Goal: Task Accomplishment & Management: Manage account settings

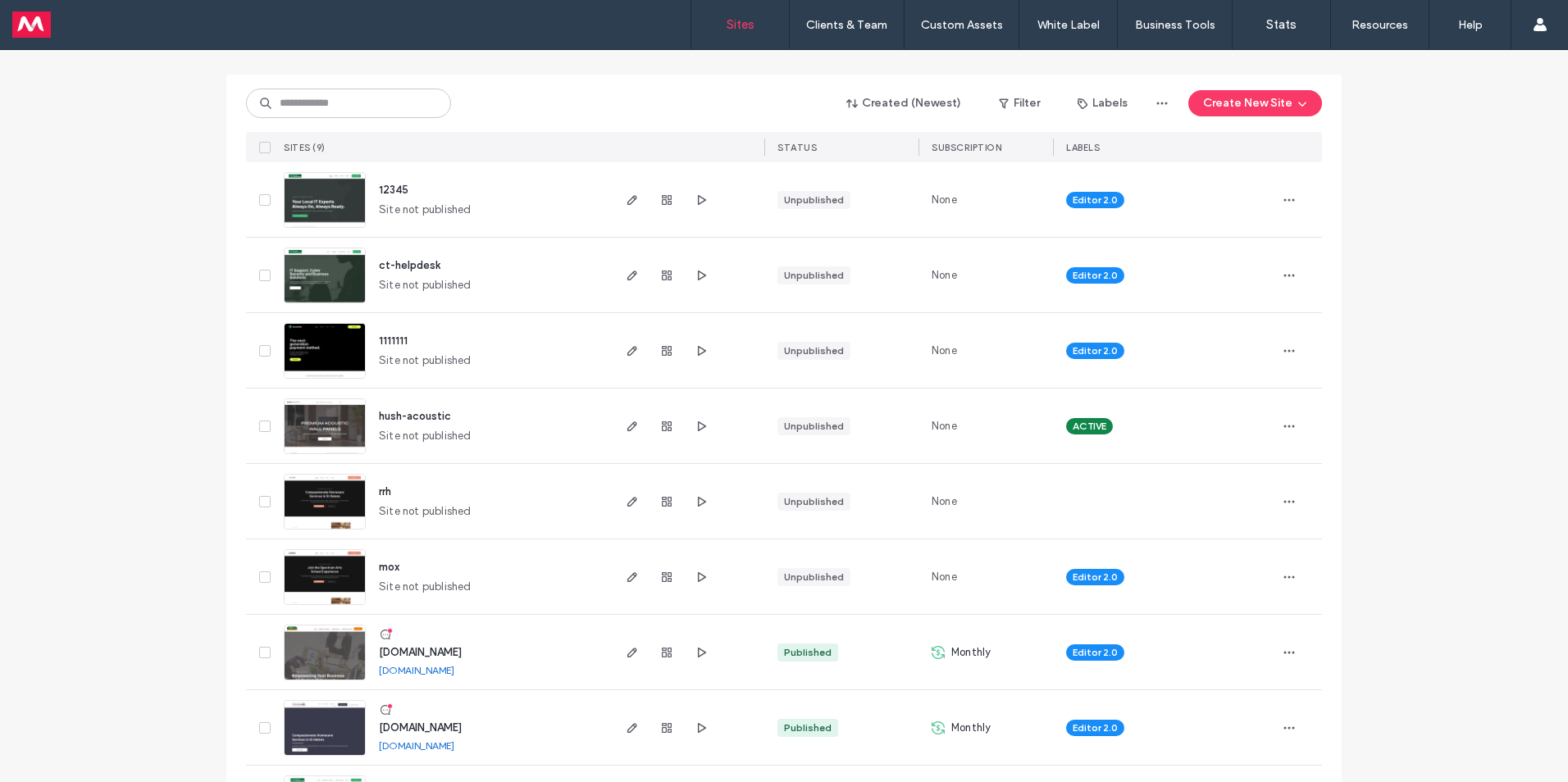
scroll to position [240, 0]
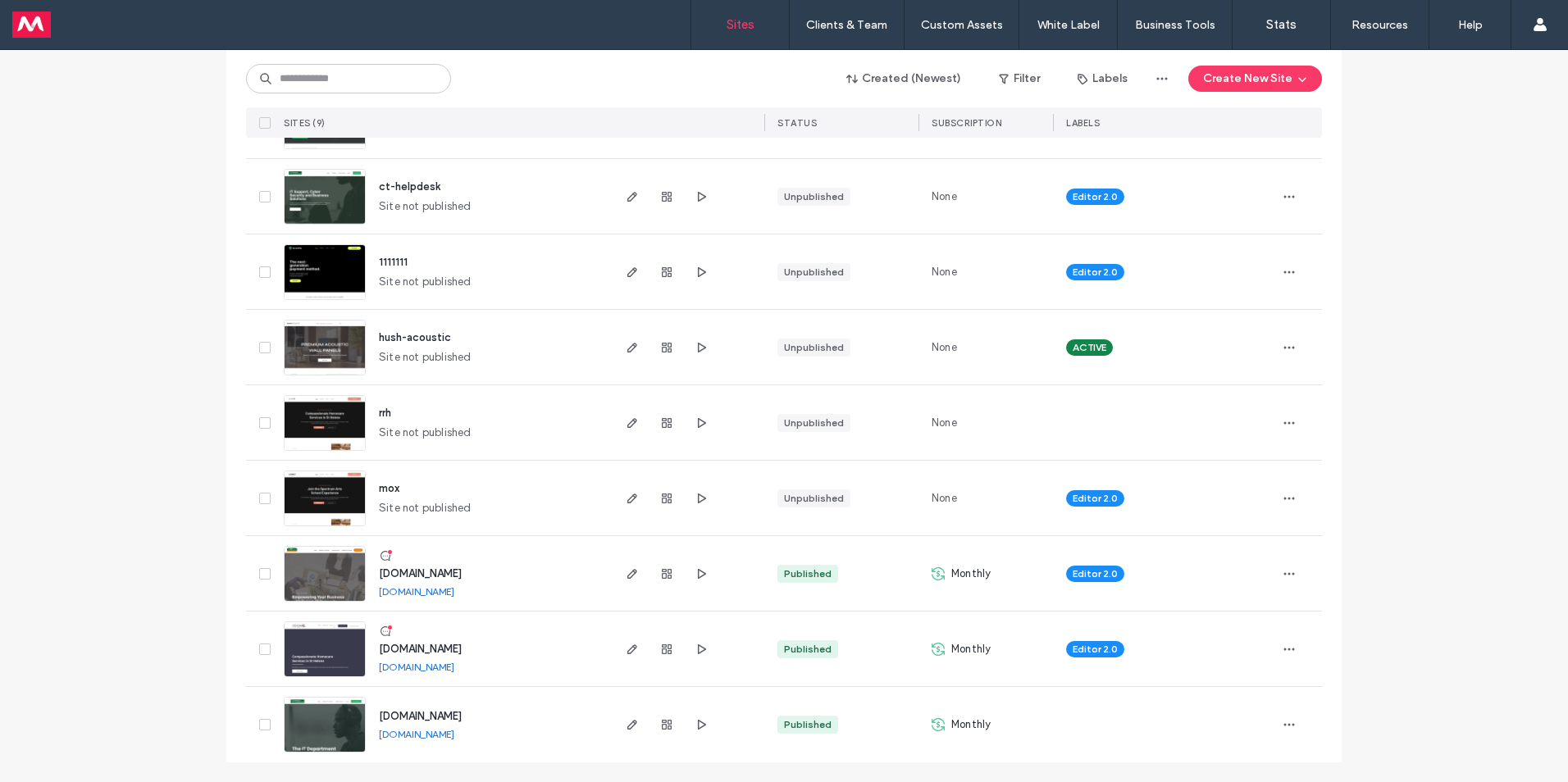
click at [284, 640] on img at bounding box center [324, 678] width 81 height 112
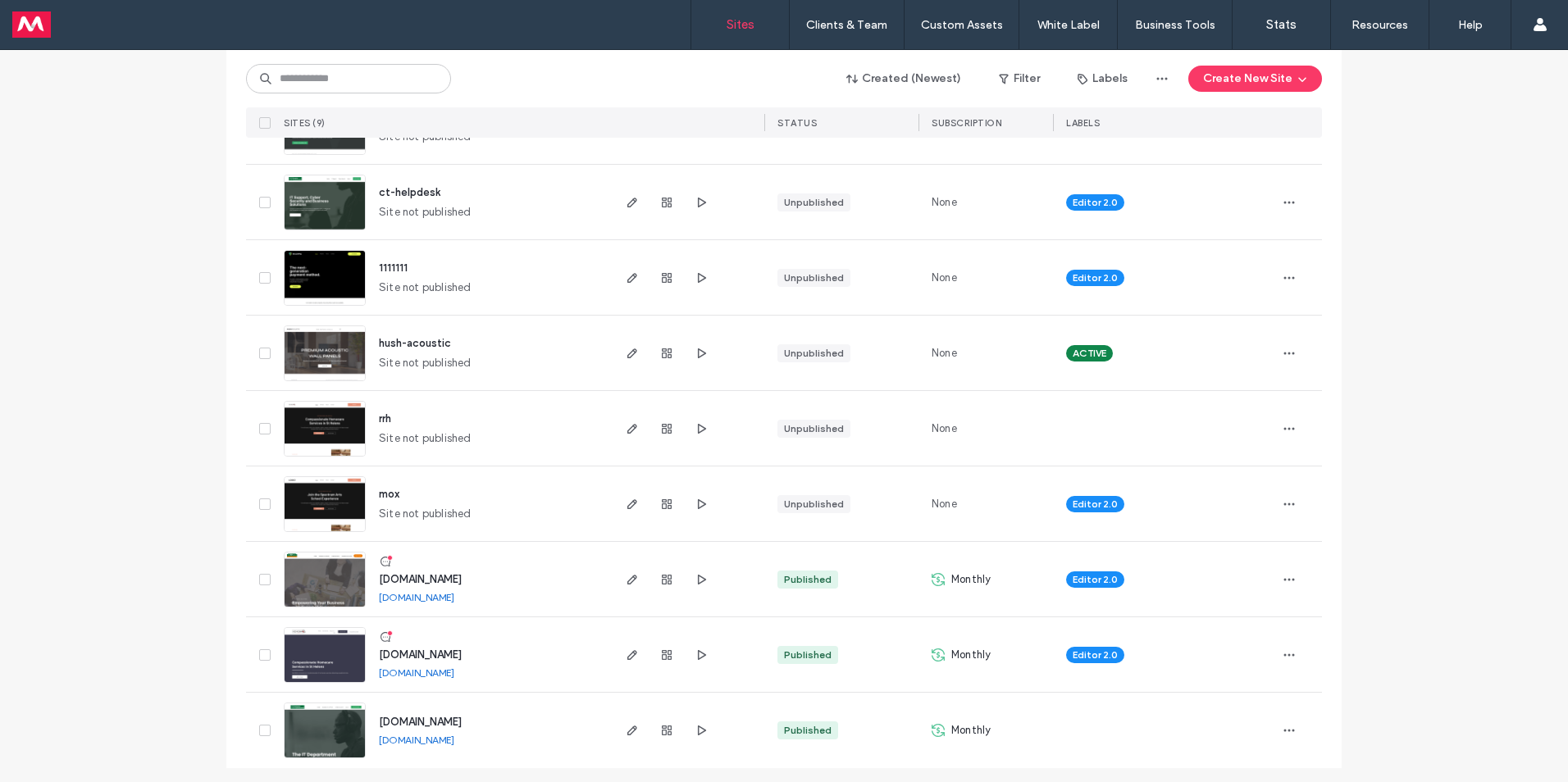
scroll to position [240, 0]
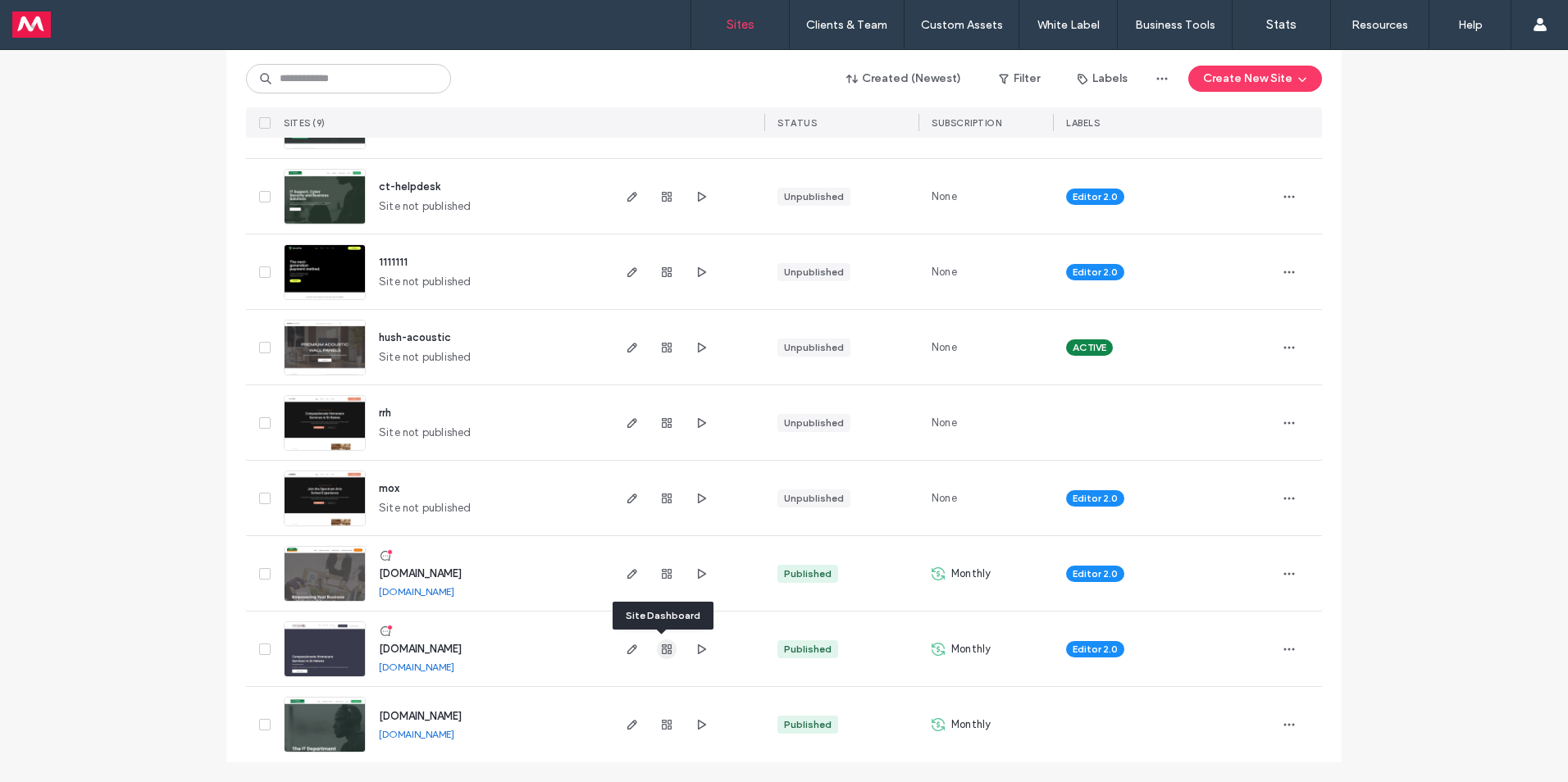
click at [662, 654] on icon "button" at bounding box center [666, 649] width 13 height 13
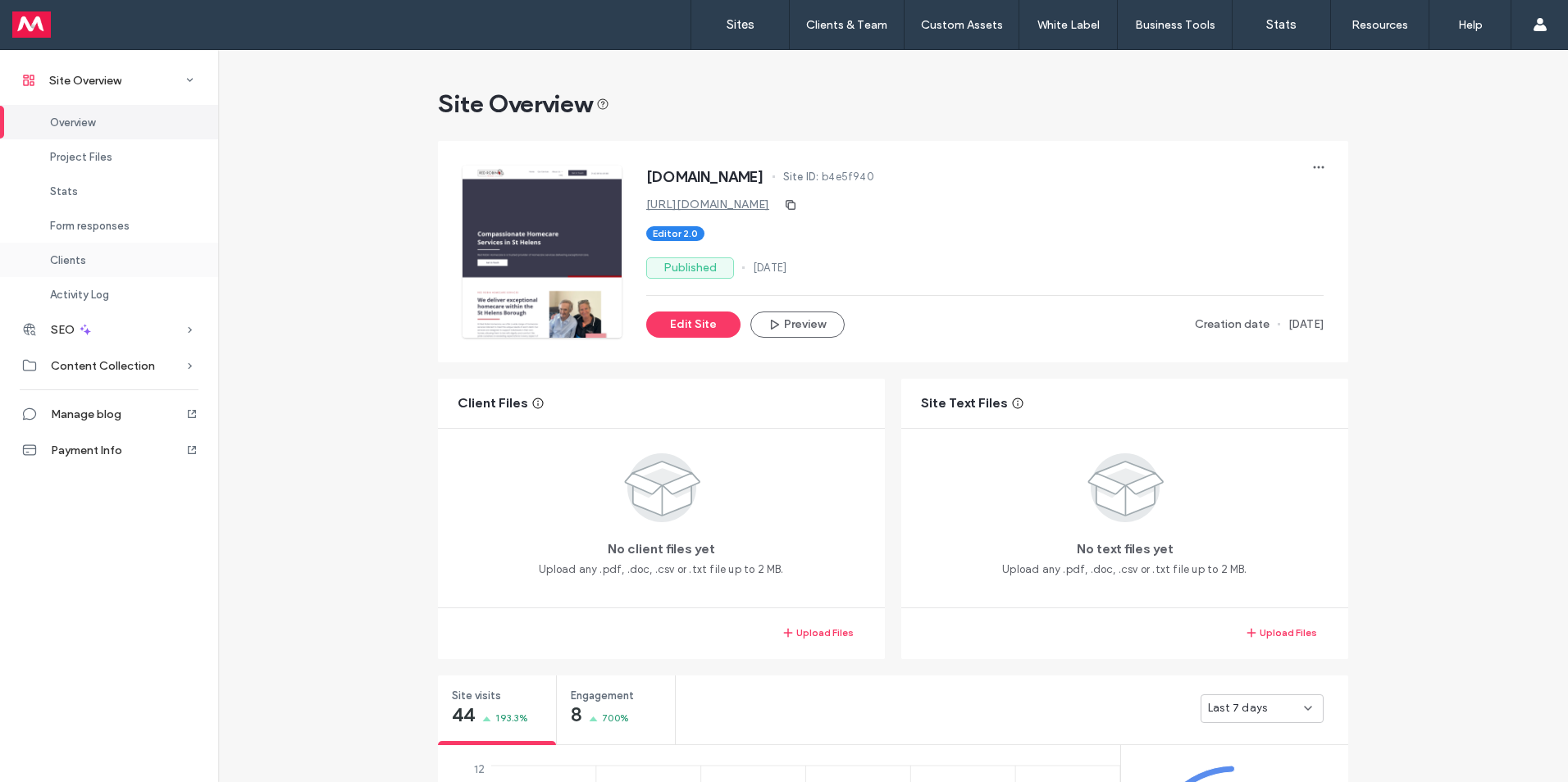
click at [76, 260] on span "Clients" at bounding box center [68, 260] width 36 height 12
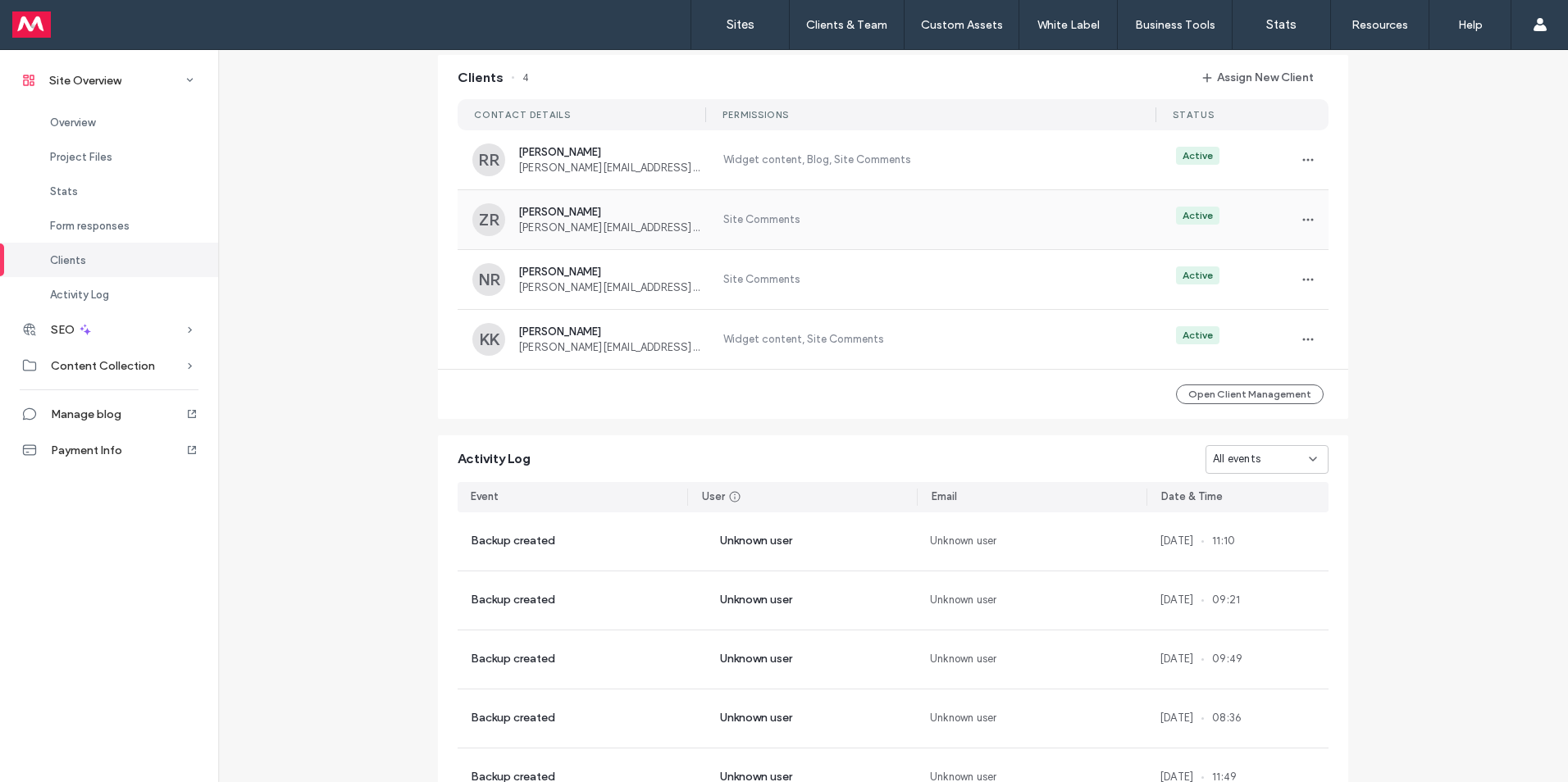
scroll to position [1506, 0]
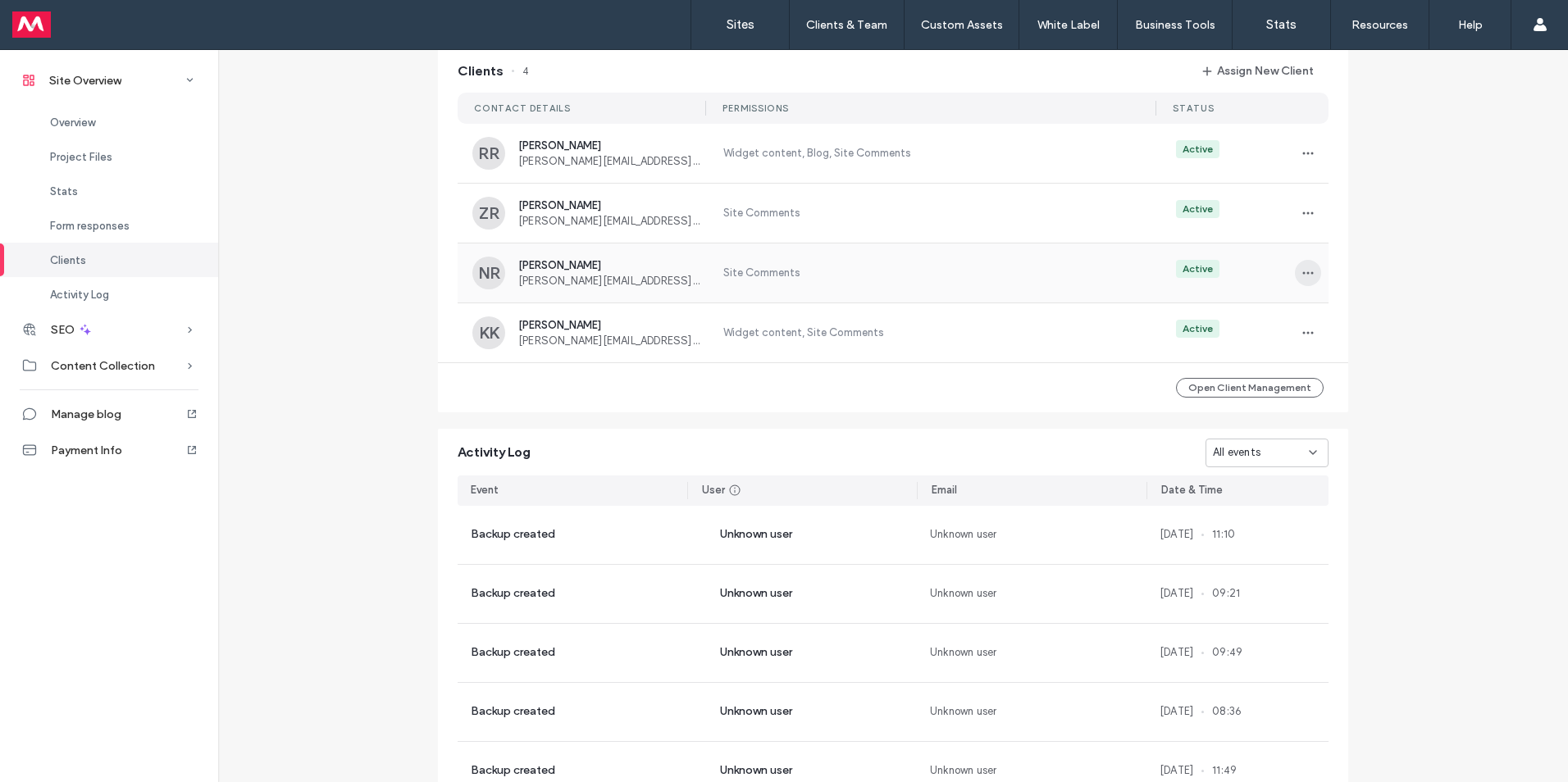
click at [1301, 276] on icon "button" at bounding box center [1307, 273] width 13 height 13
click at [1322, 323] on span at bounding box center [1312, 324] width 20 height 18
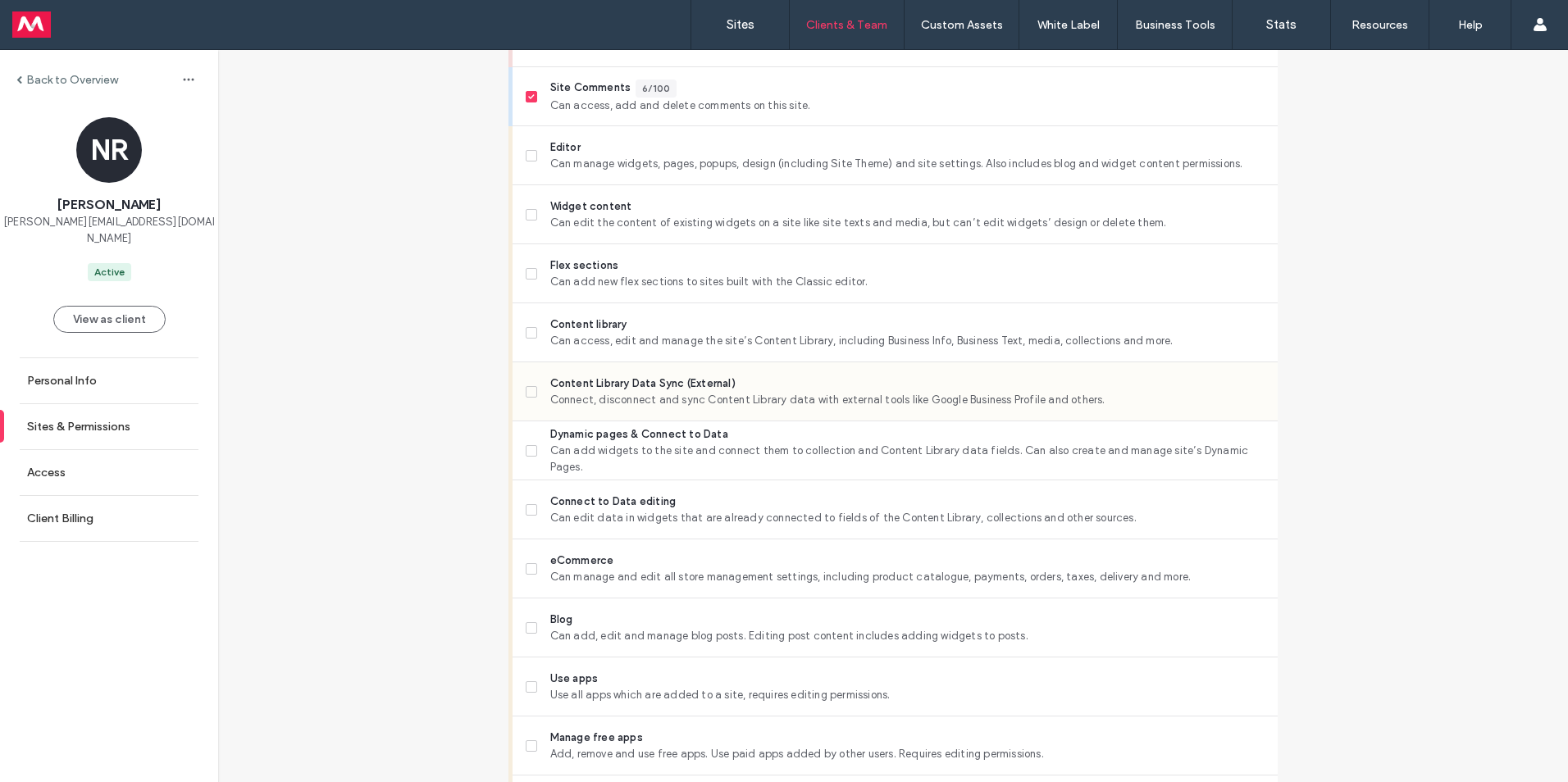
scroll to position [656, 0]
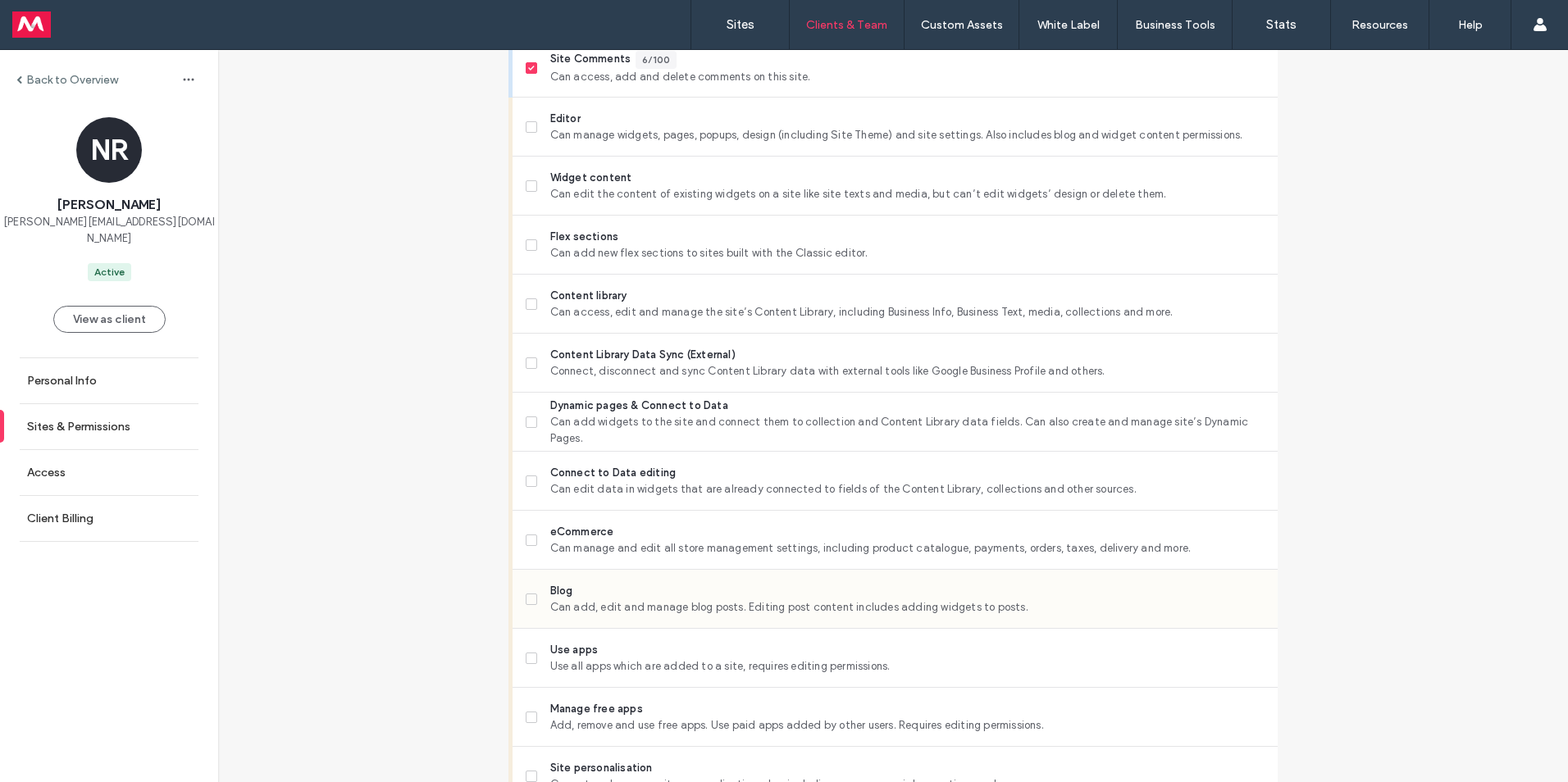
click at [529, 602] on span at bounding box center [531, 599] width 11 height 11
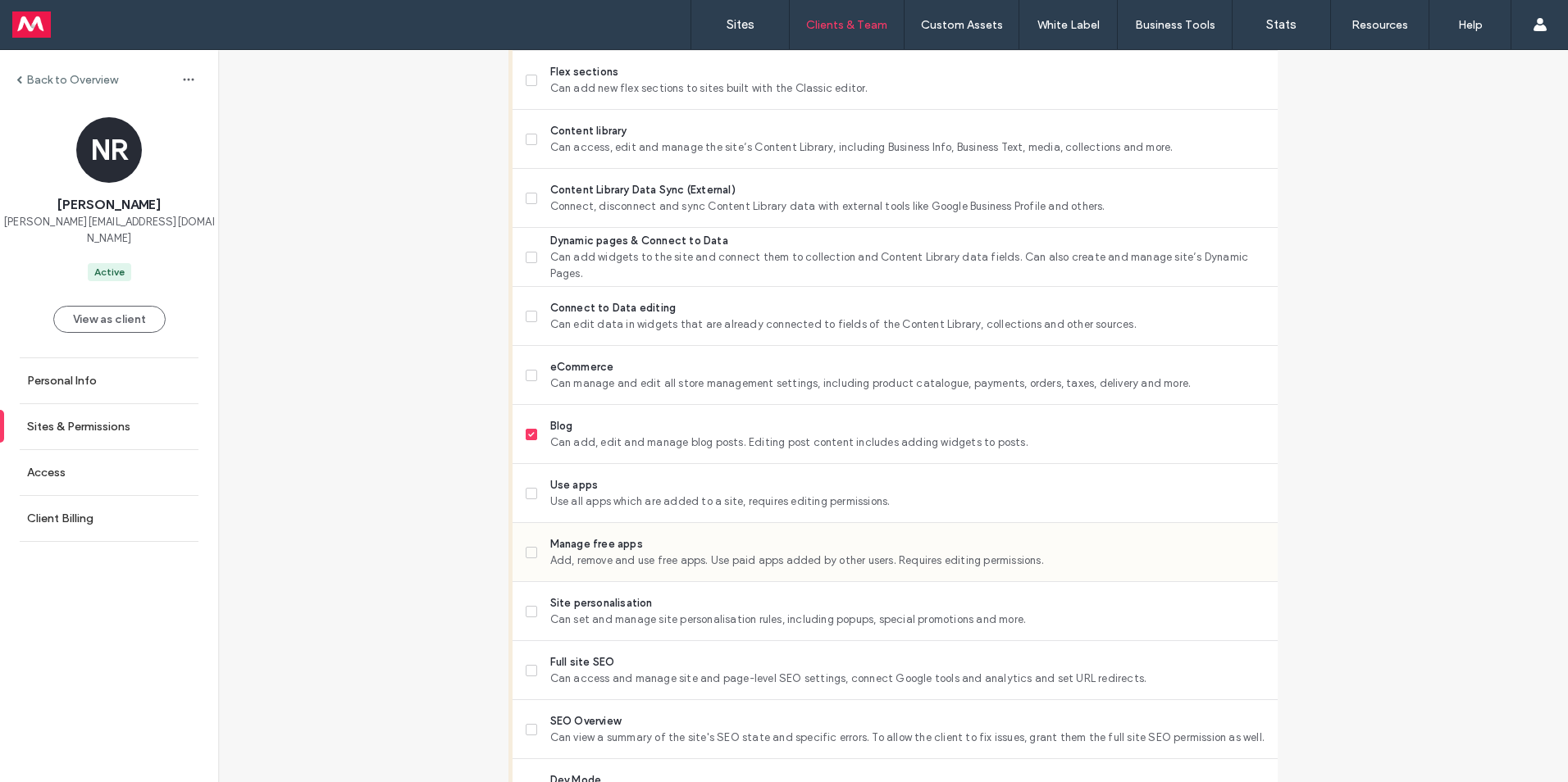
scroll to position [820, 0]
click at [519, 438] on div "Blog Can add, edit and manage blog posts. Editing post content includes adding …" at bounding box center [895, 435] width 765 height 59
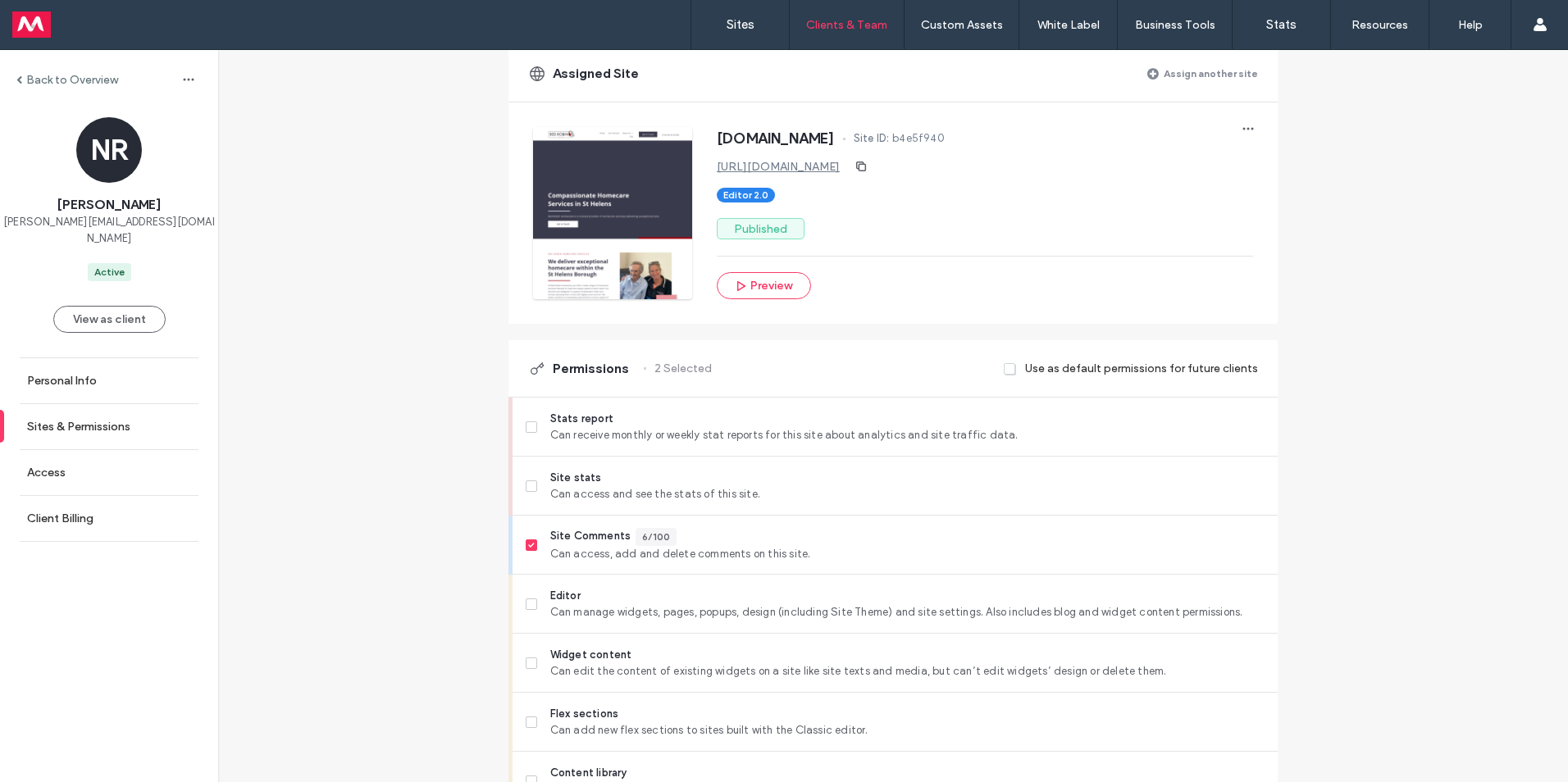
scroll to position [0, 0]
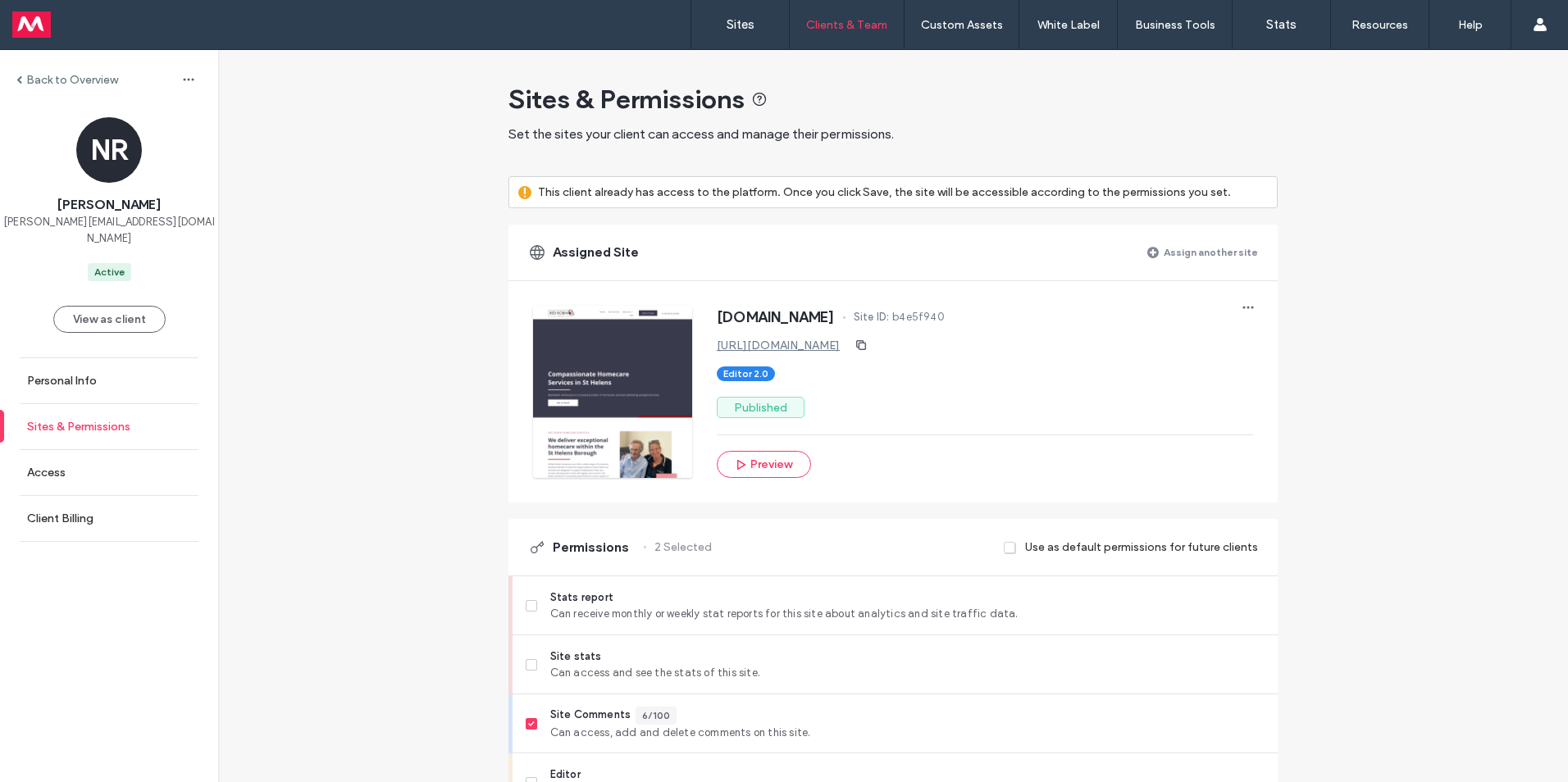
click at [81, 420] on label "Sites & Permissions" at bounding box center [79, 427] width 103 height 14
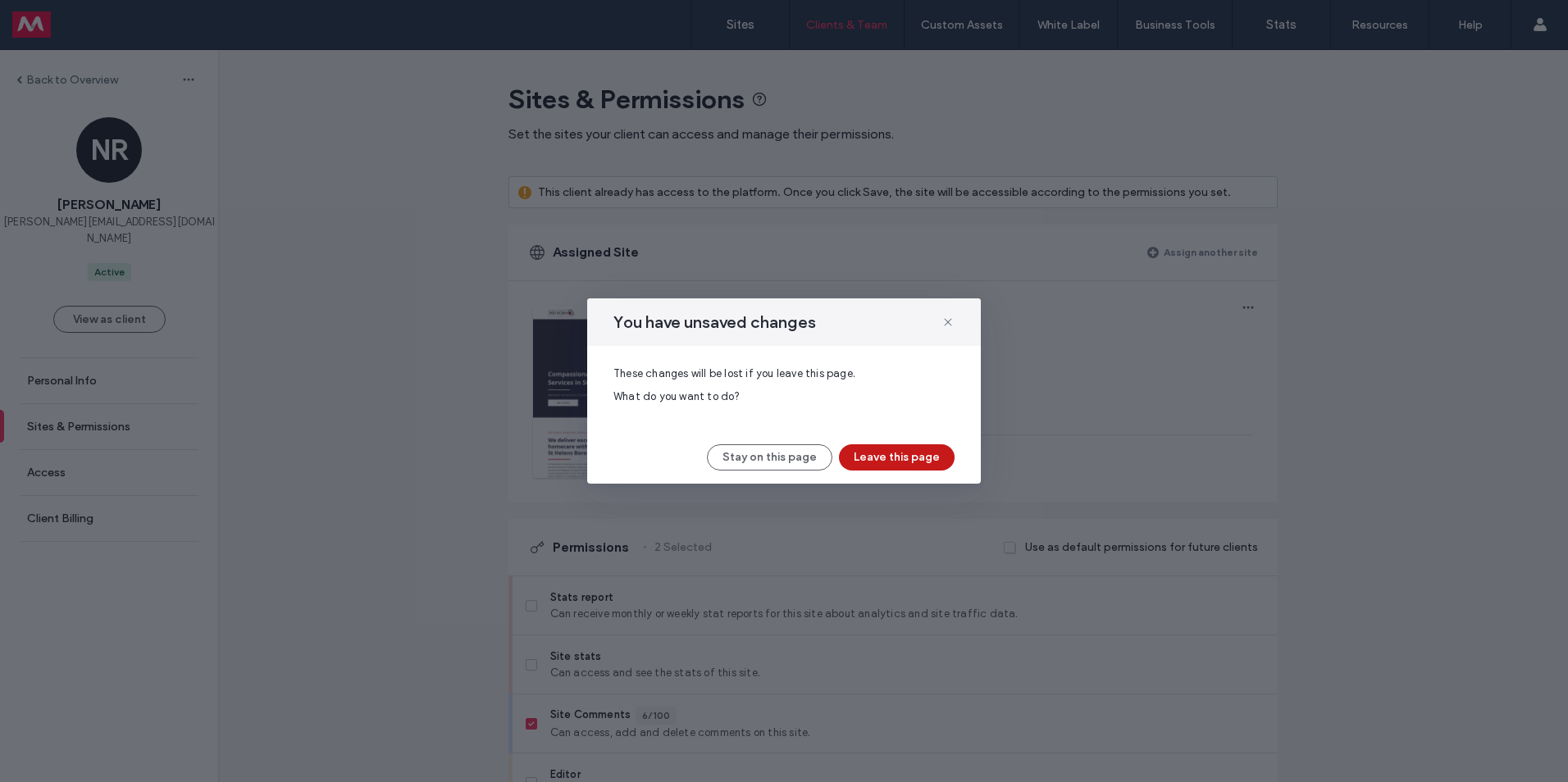
click at [927, 463] on button "Leave this page" at bounding box center [897, 458] width 116 height 27
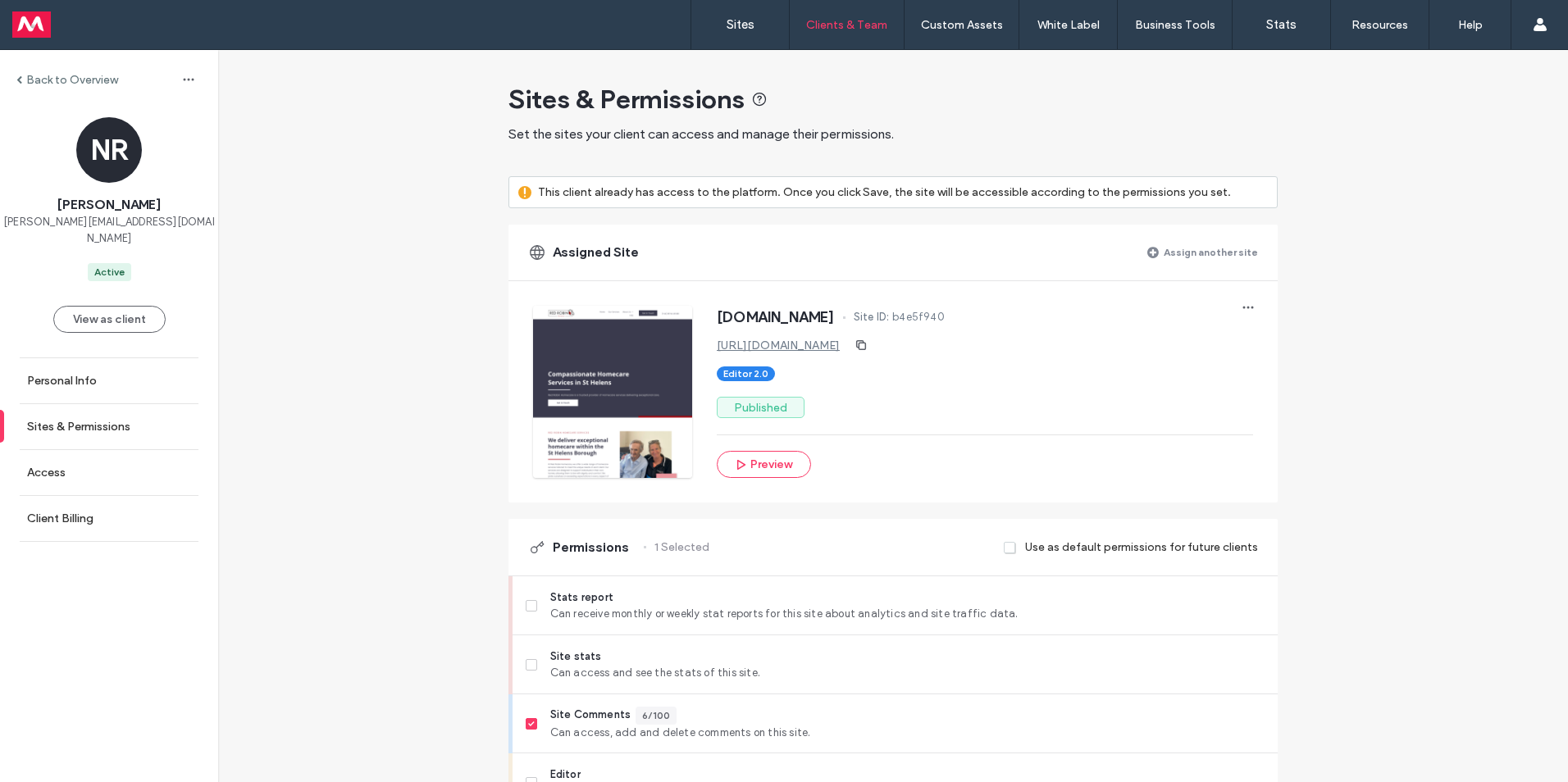
click at [46, 84] on label "Back to Overview" at bounding box center [72, 80] width 92 height 14
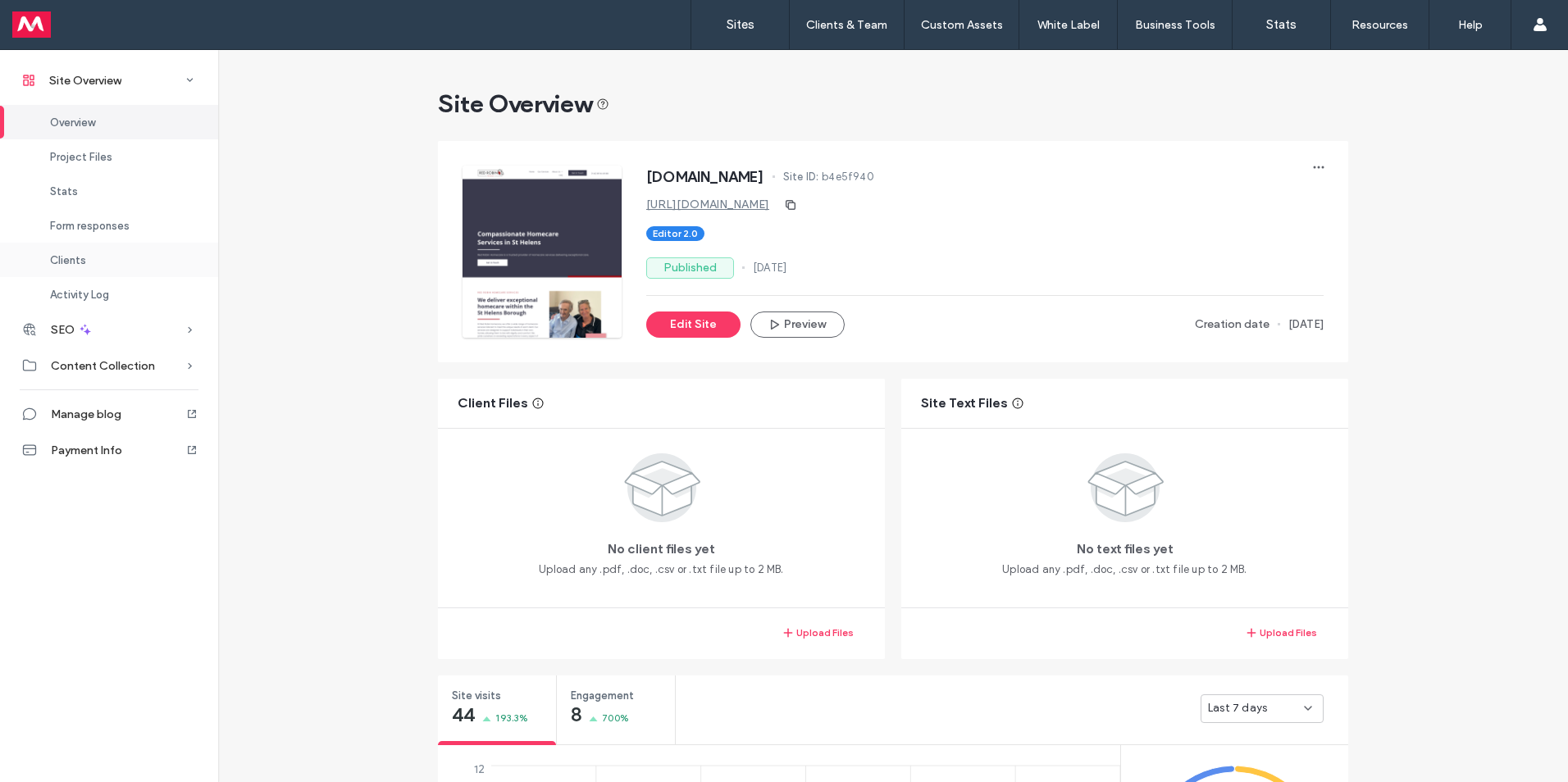
click at [72, 263] on span "Clients" at bounding box center [68, 260] width 36 height 12
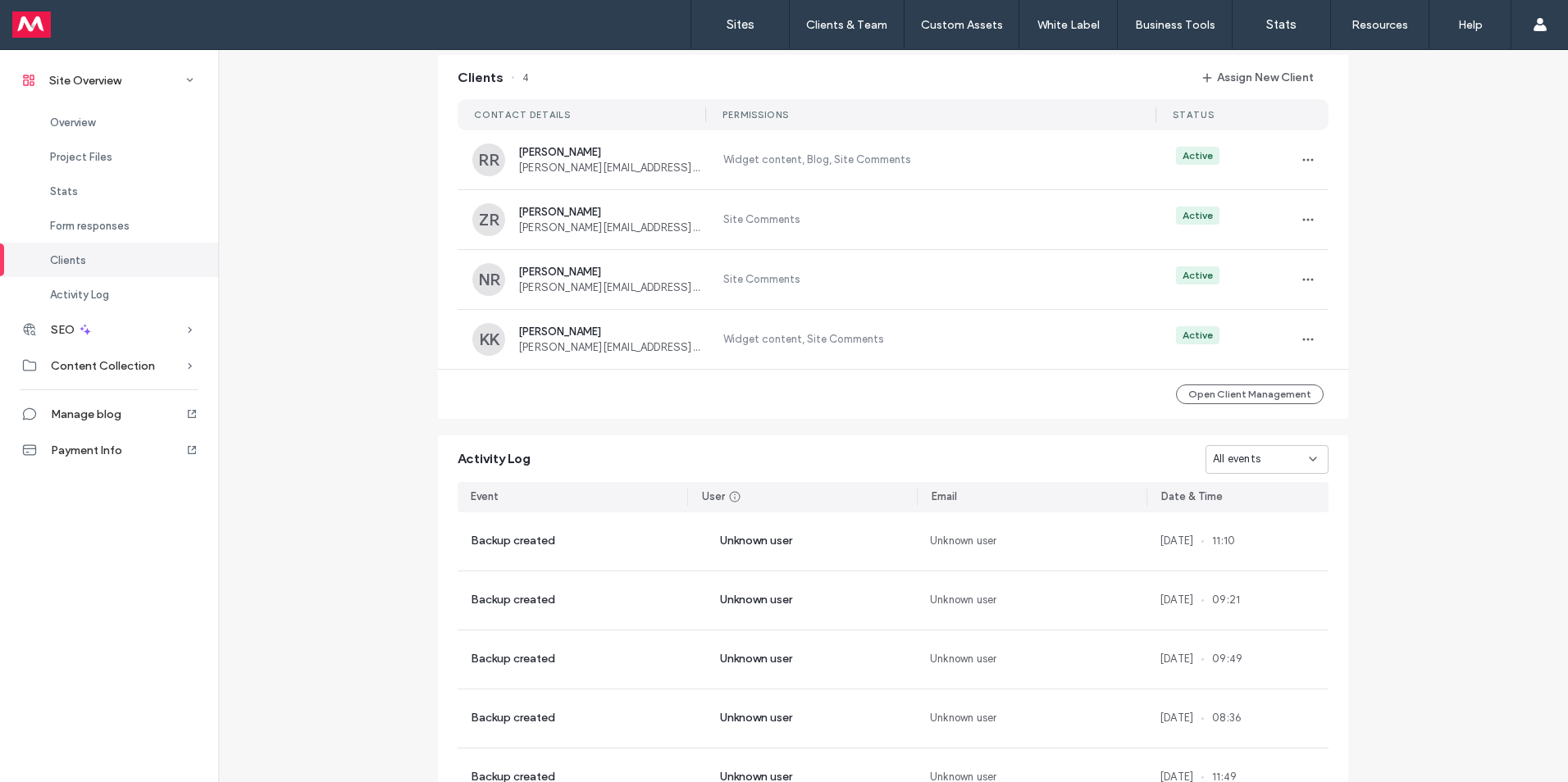
scroll to position [1506, 0]
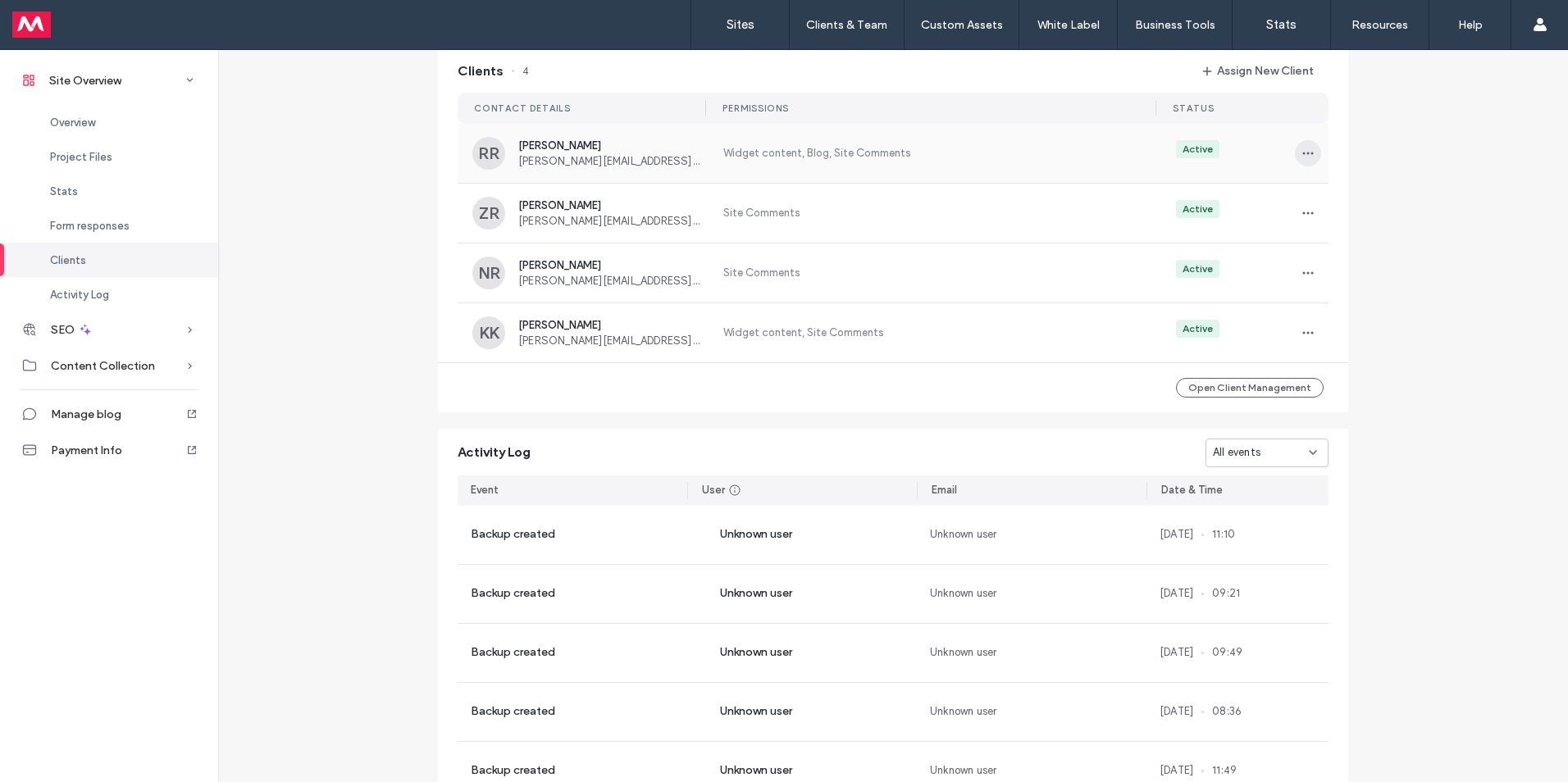
click at [1303, 155] on use "button" at bounding box center [1307, 153] width 10 height 3
click at [78, 258] on span "Clients" at bounding box center [68, 260] width 36 height 12
click at [1307, 280] on icon "button" at bounding box center [1307, 273] width 13 height 13
click at [1368, 328] on span "Edit Permissions" at bounding box center [1362, 324] width 81 height 16
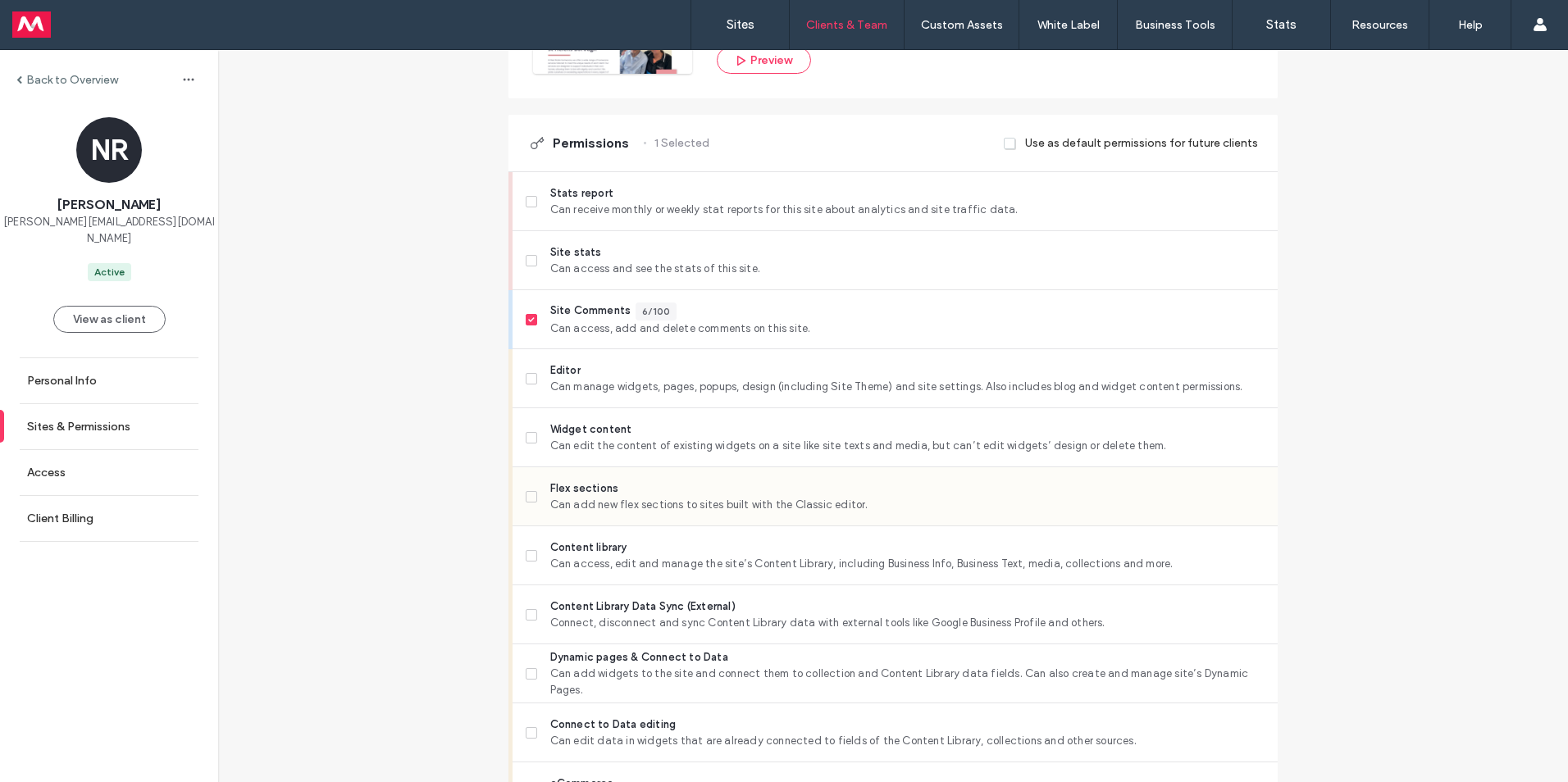
scroll to position [409, 0]
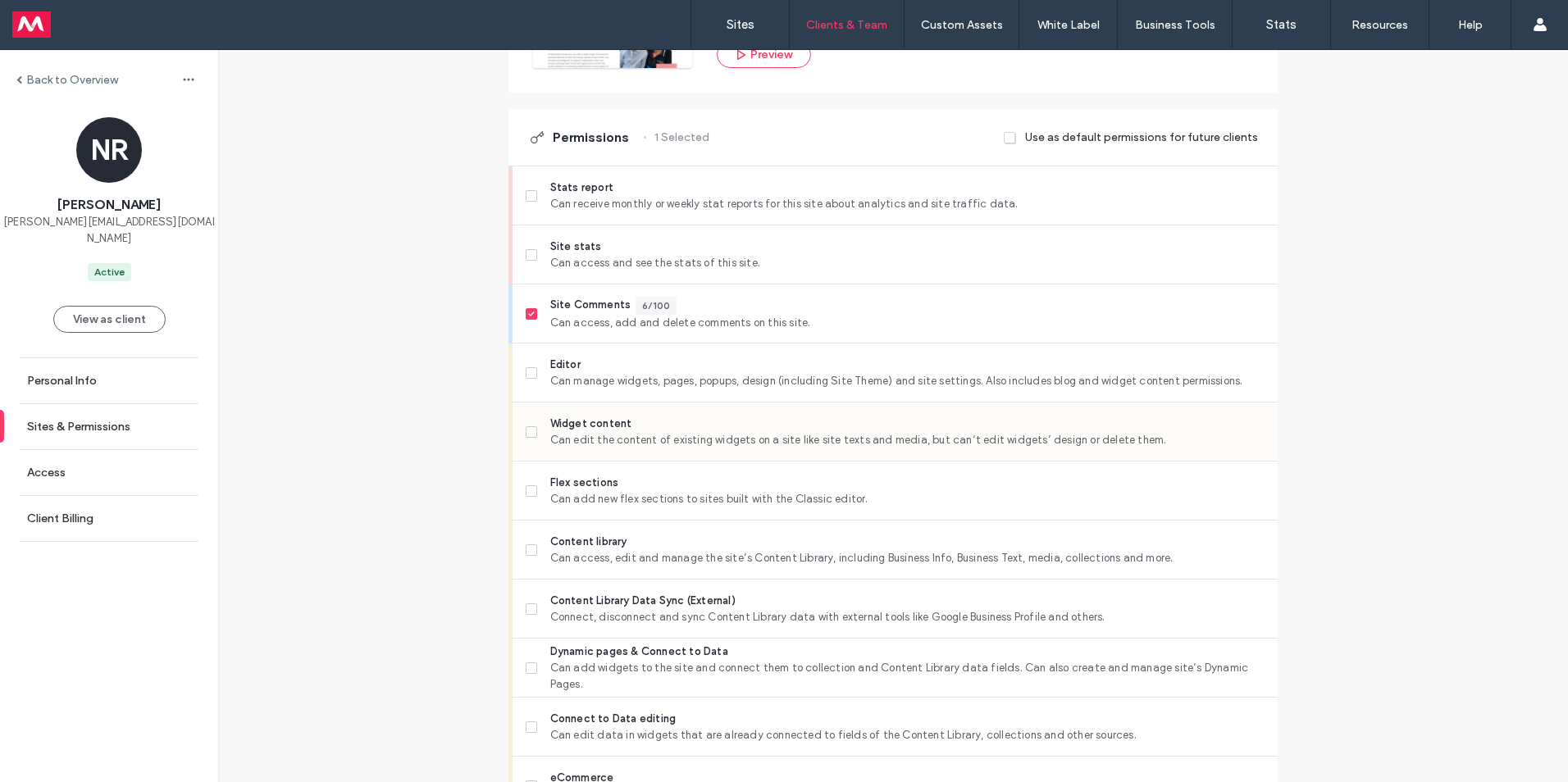
click at [529, 434] on span at bounding box center [531, 432] width 11 height 11
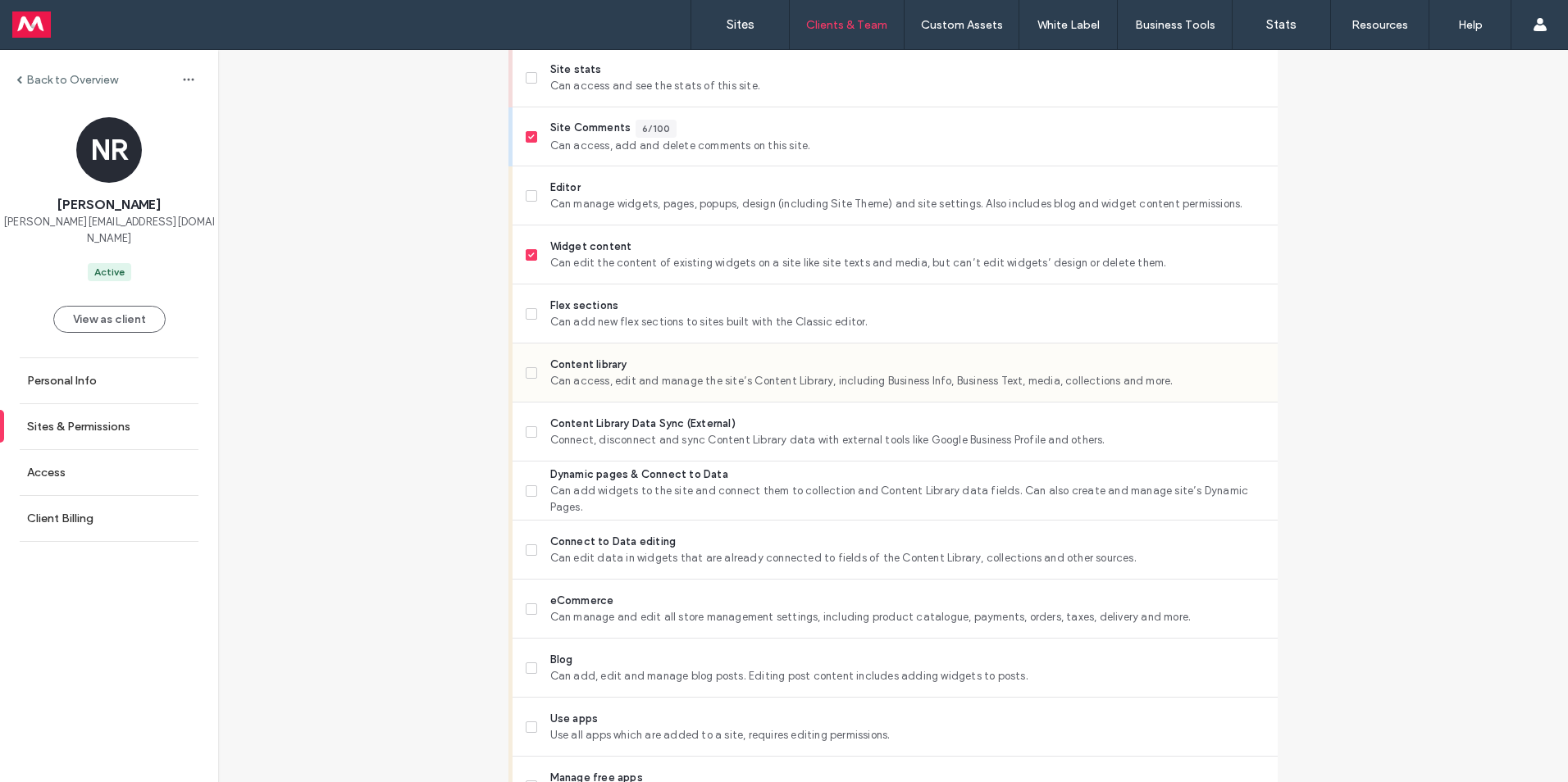
scroll to position [656, 0]
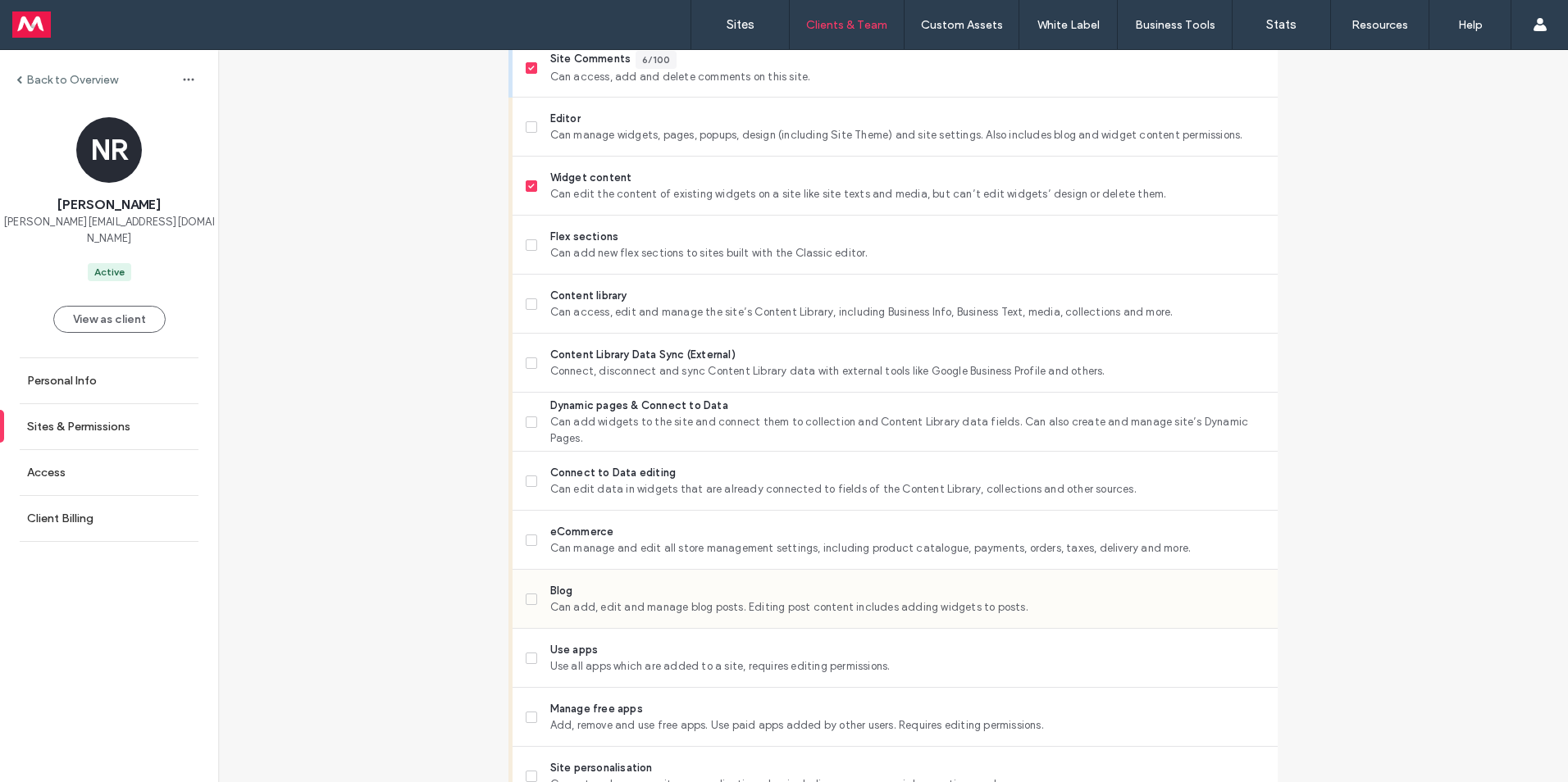
click at [533, 598] on label "Blog Can add, edit and manage blog posts. Editing post content includes adding …" at bounding box center [894, 599] width 738 height 33
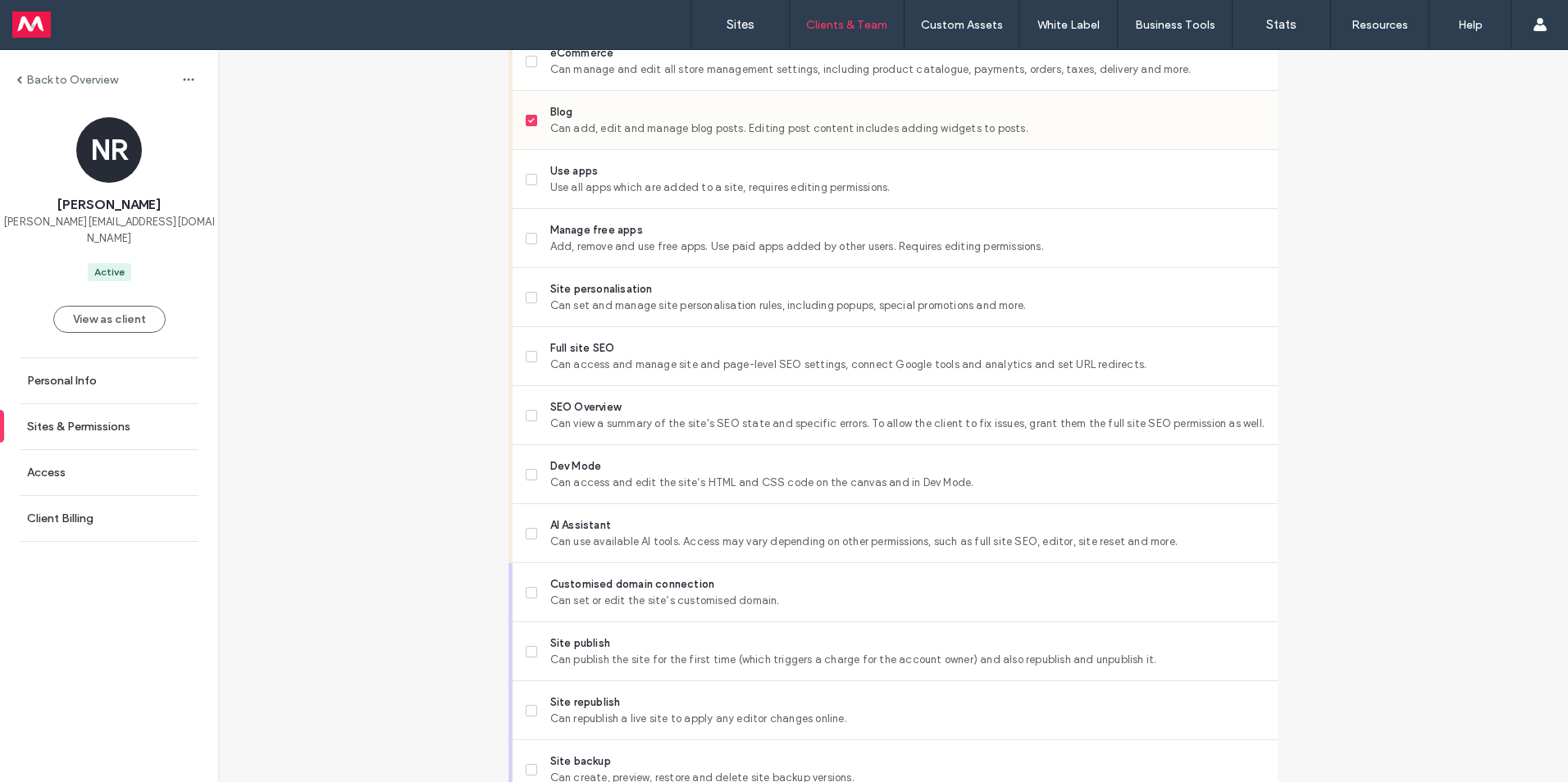
scroll to position [1148, 0]
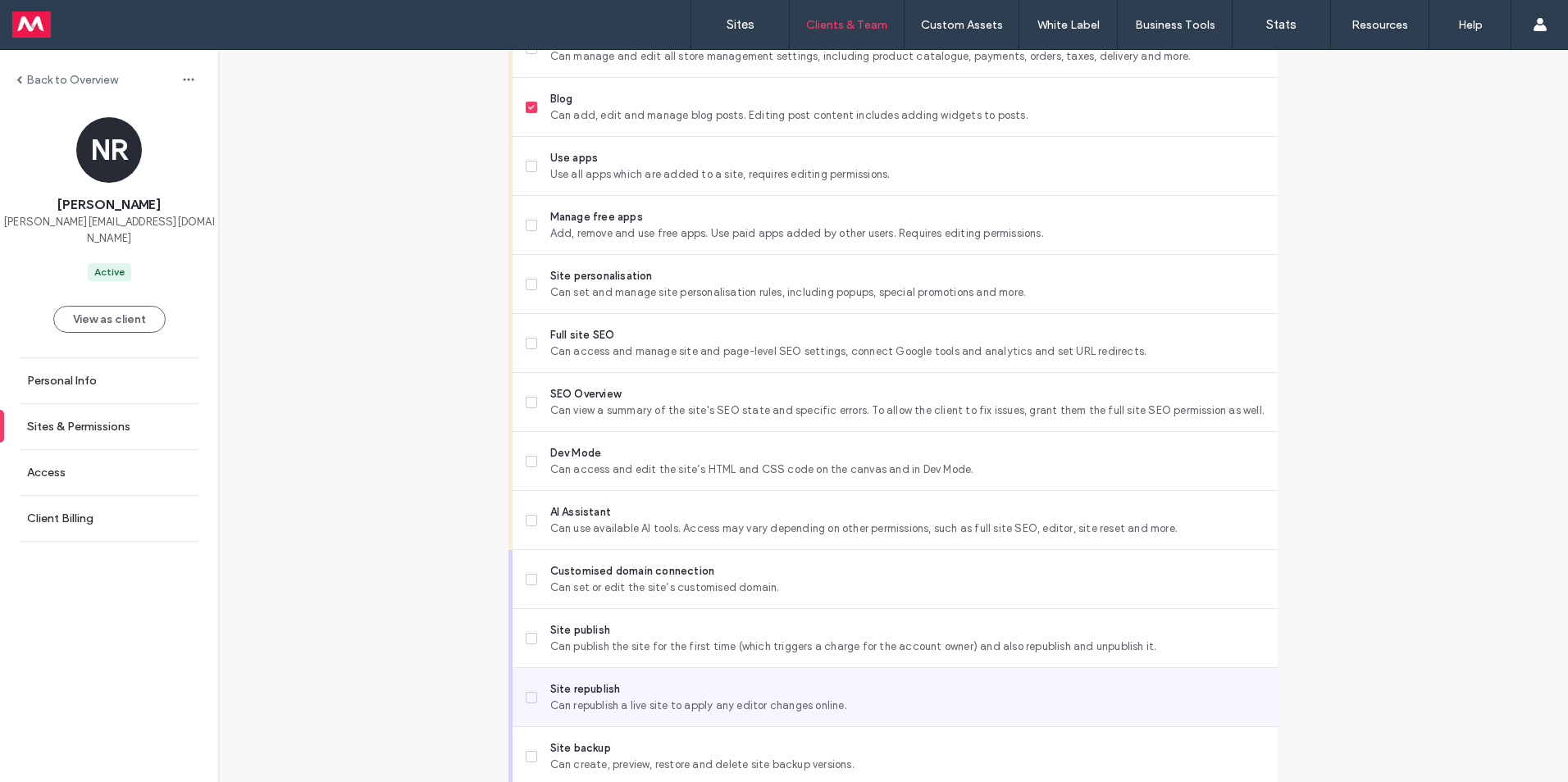
click at [526, 700] on span at bounding box center [531, 698] width 11 height 11
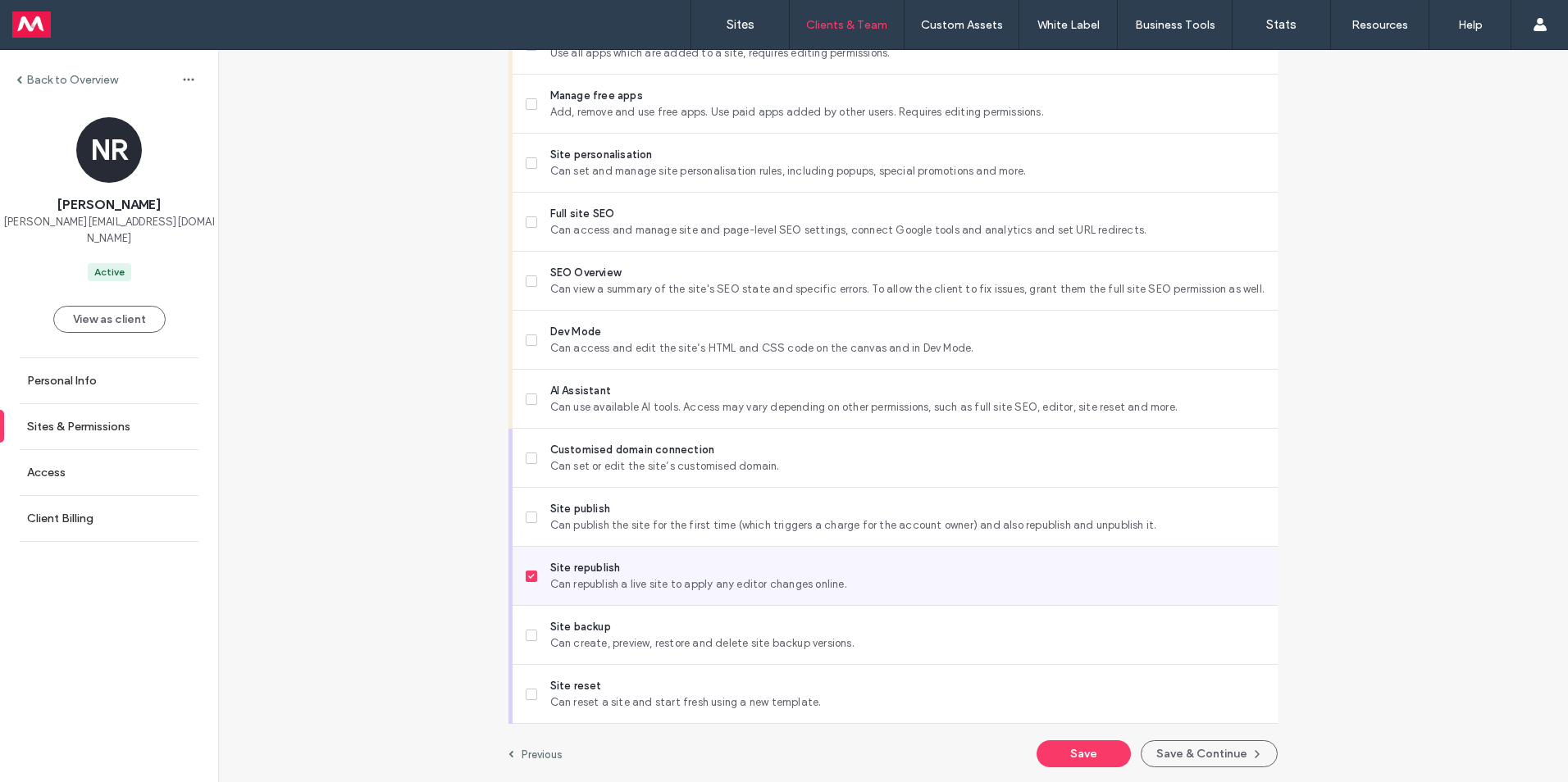
scroll to position [1270, 0]
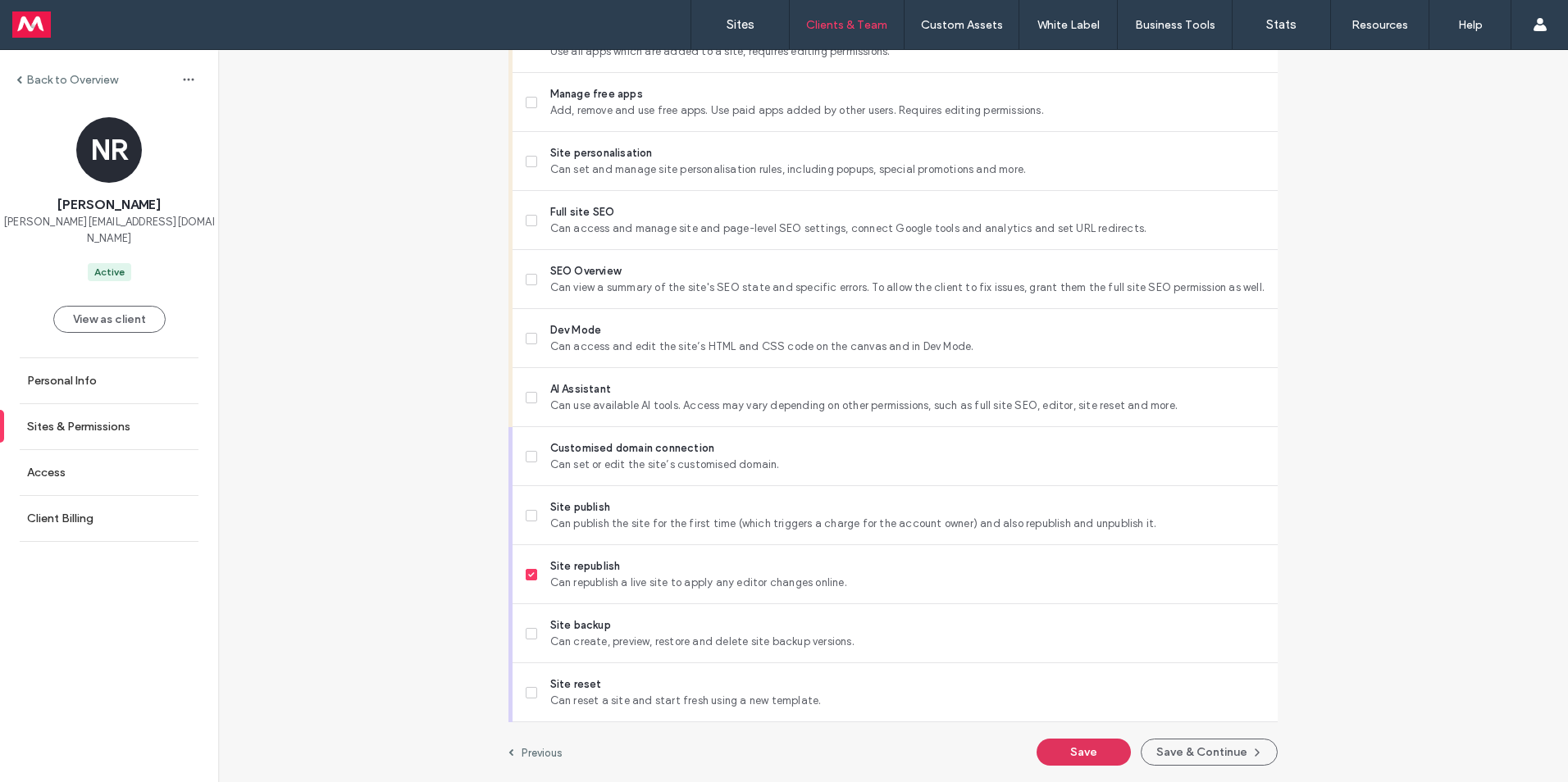
click at [1083, 750] on button "Save" at bounding box center [1083, 752] width 94 height 27
click at [72, 420] on label "Sites & Permissions" at bounding box center [79, 427] width 103 height 14
click at [40, 76] on label "Back to Overview" at bounding box center [72, 80] width 92 height 14
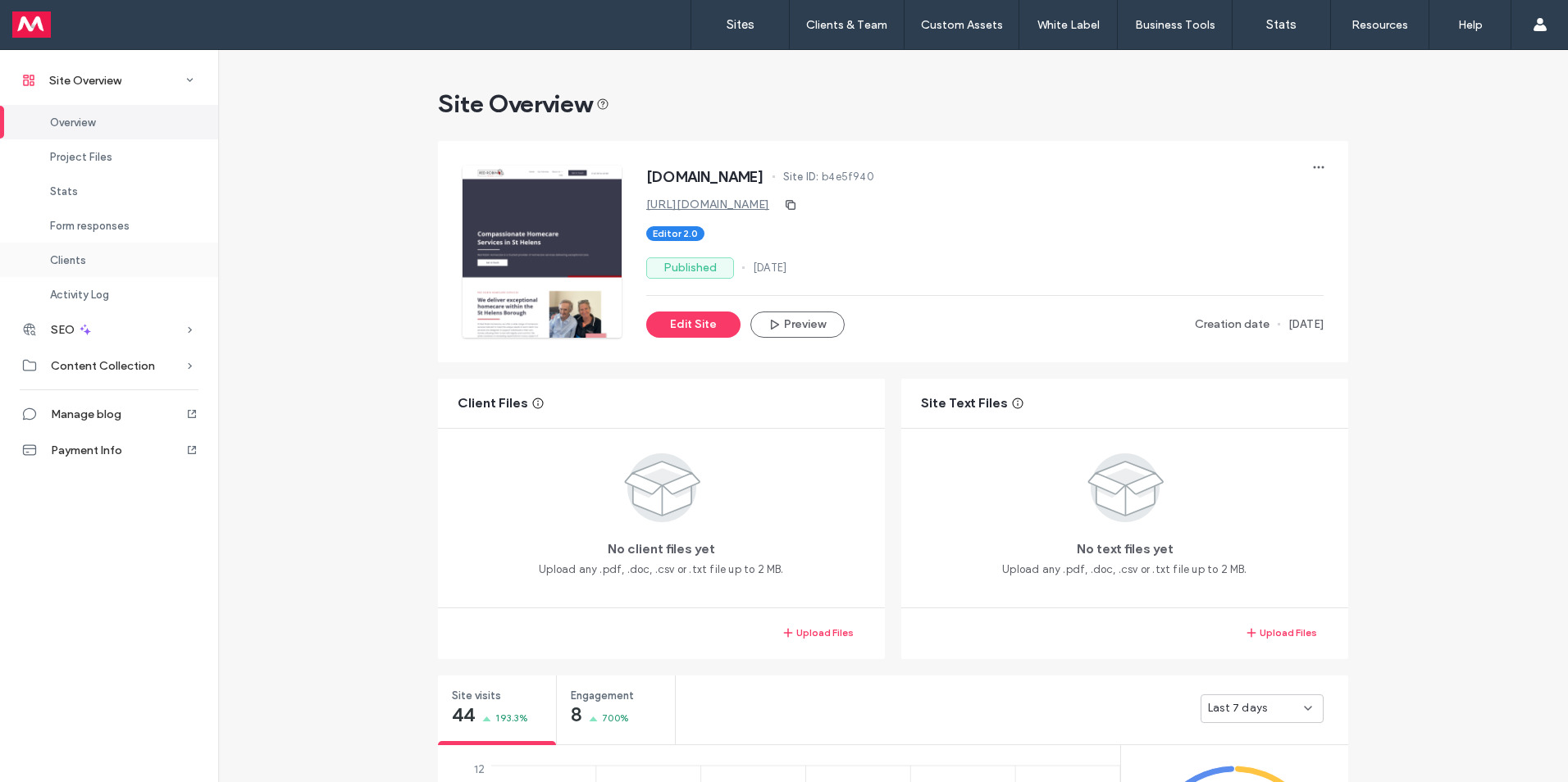
click at [68, 254] on span "Clients" at bounding box center [68, 260] width 36 height 12
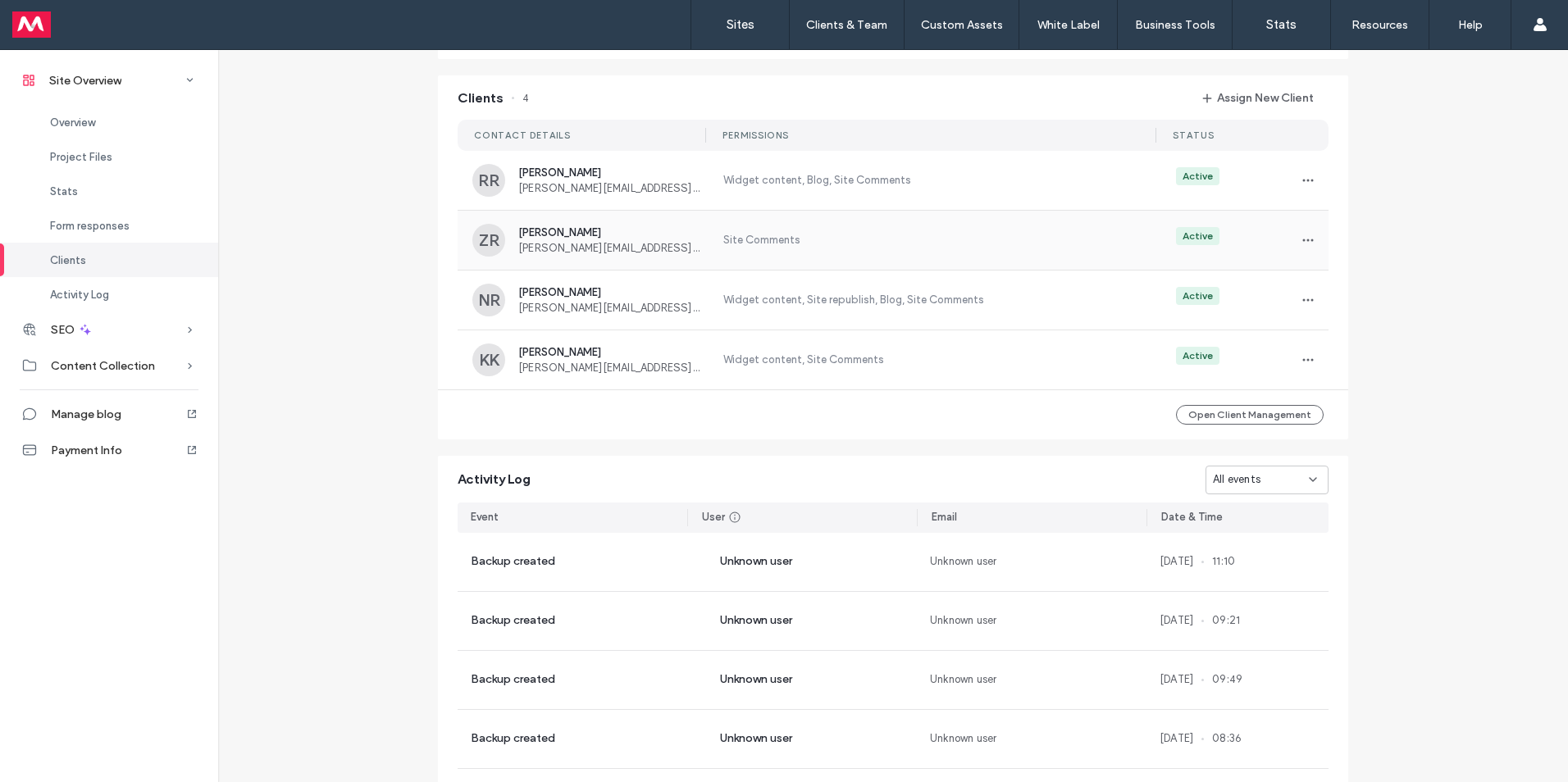
scroll to position [1506, 0]
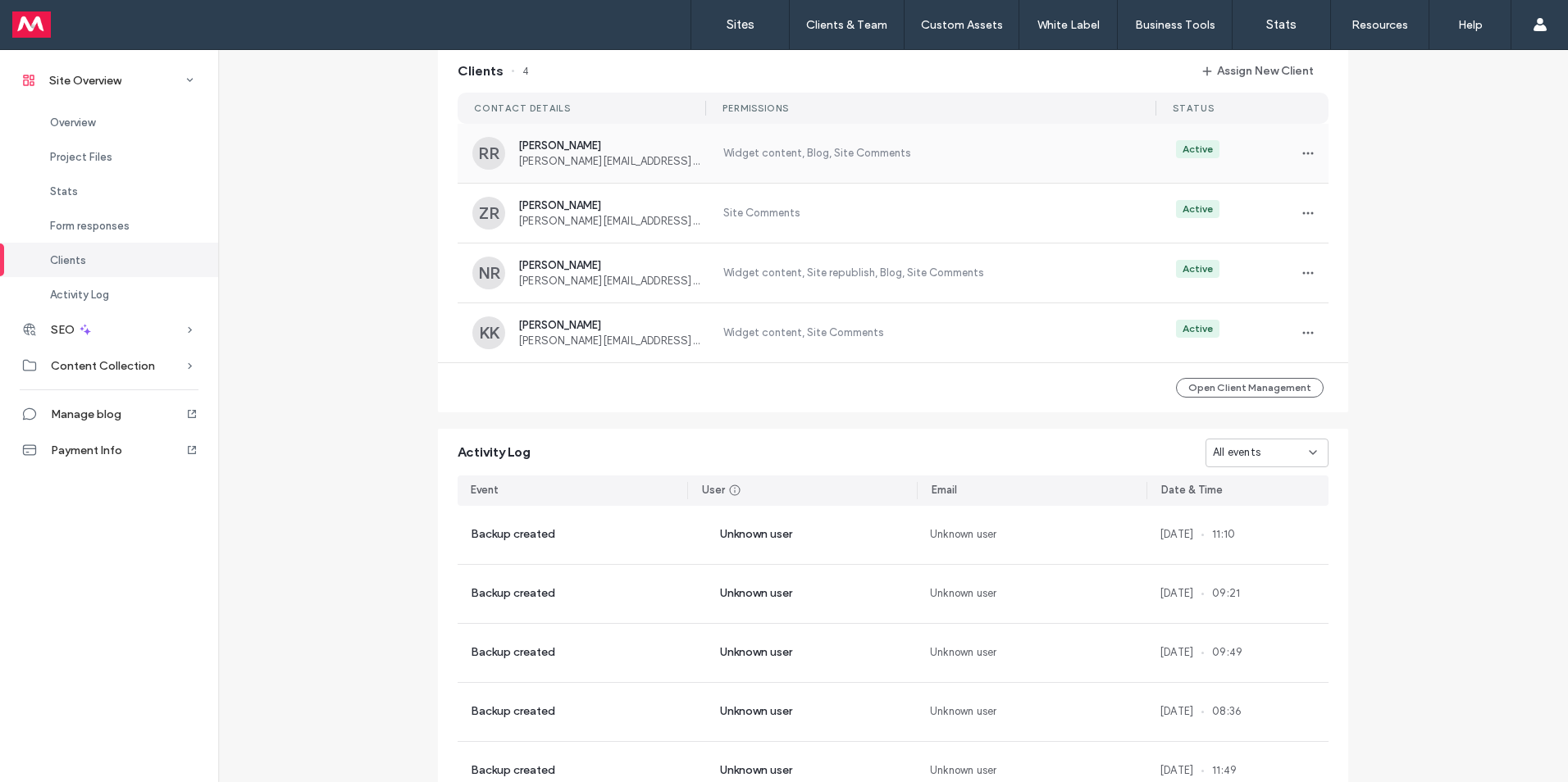
click at [559, 152] on span "Rosie Robinson" at bounding box center [611, 145] width 185 height 12
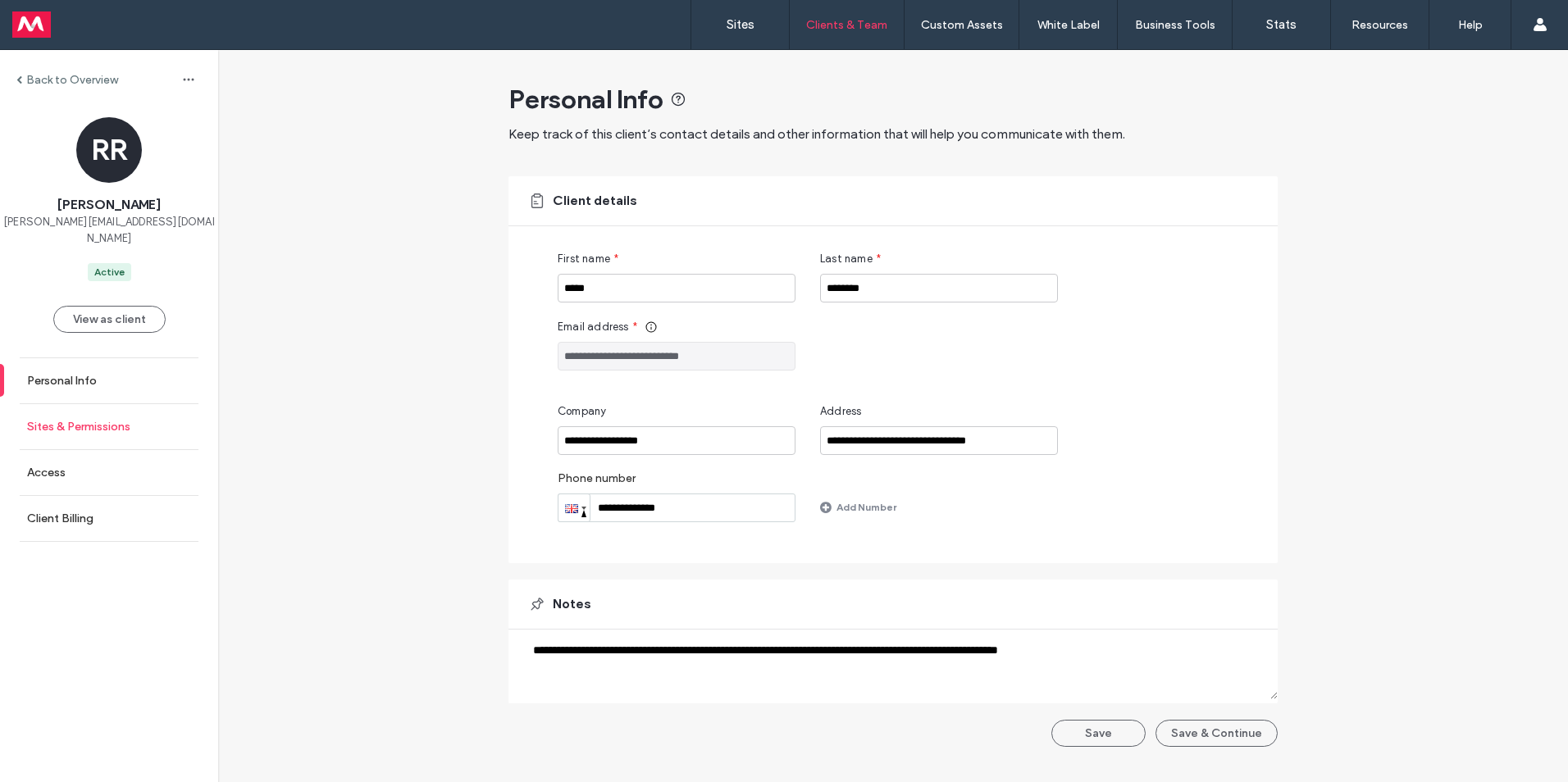
click at [79, 420] on label "Sites & Permissions" at bounding box center [79, 427] width 103 height 14
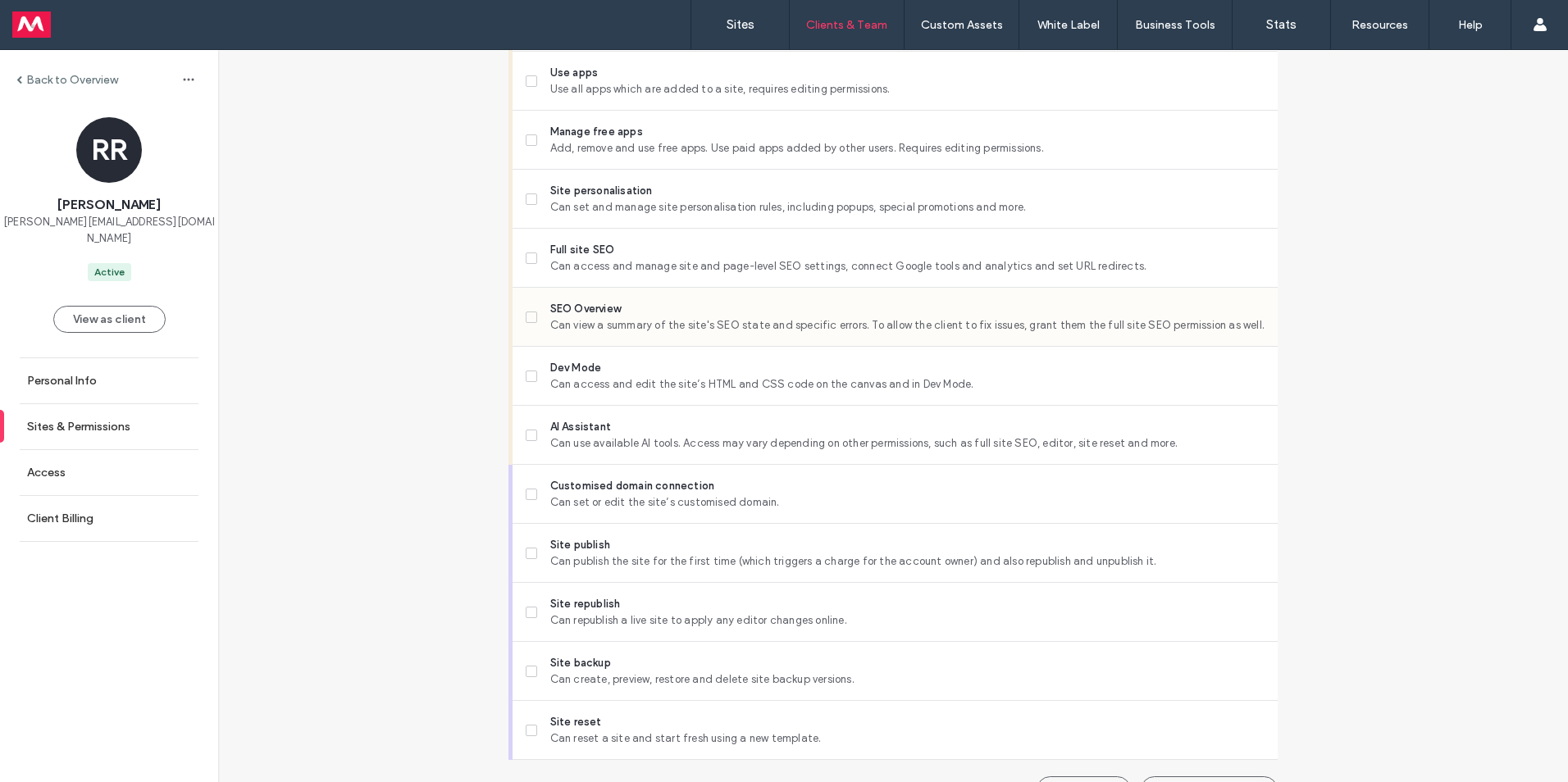
scroll to position [1270, 0]
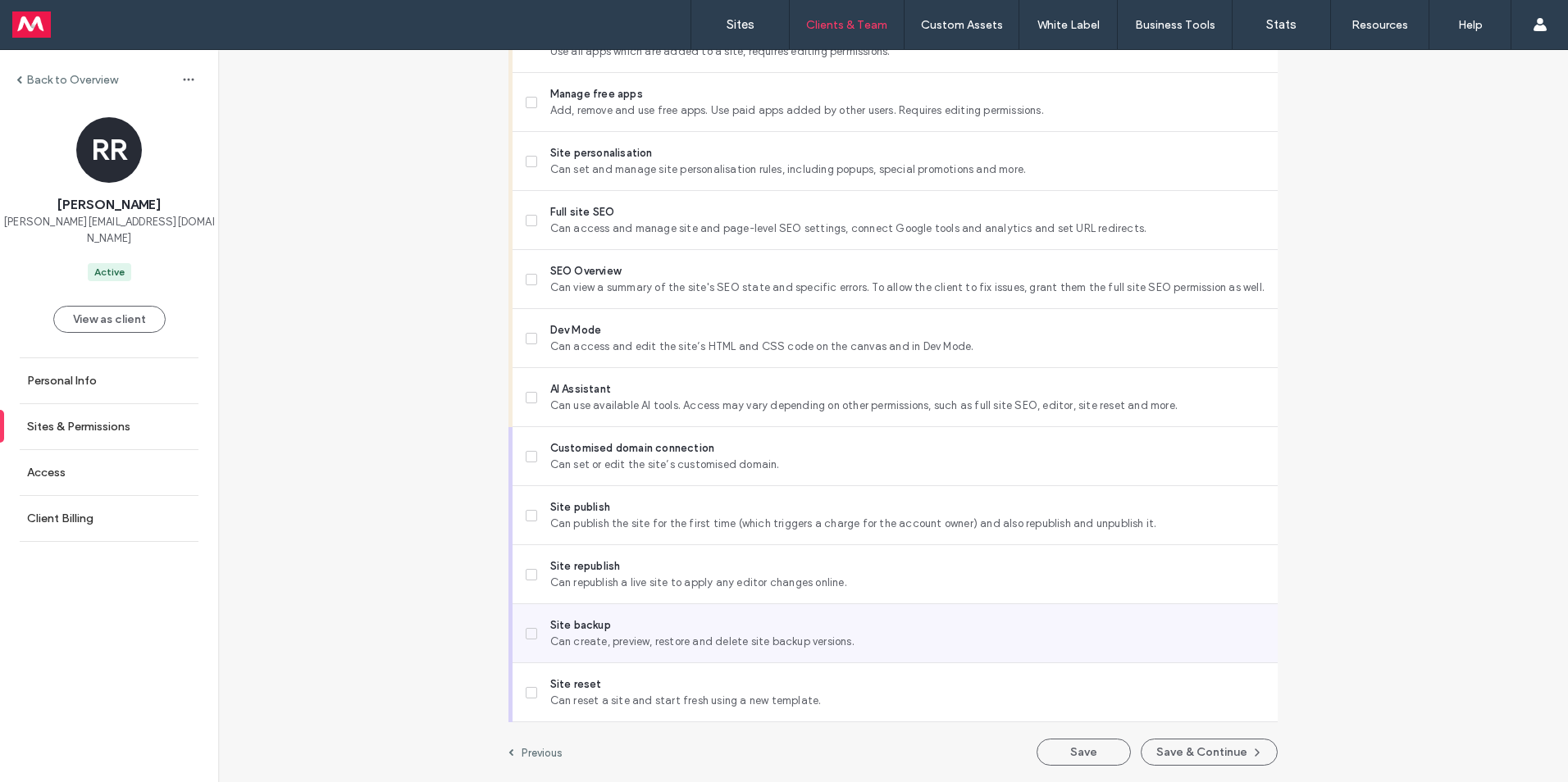
drag, startPoint x: 528, startPoint y: 579, endPoint x: 537, endPoint y: 609, distance: 31.3
click at [528, 585] on label "Site republish Can republish a live site to apply any editor changes online." at bounding box center [894, 574] width 738 height 33
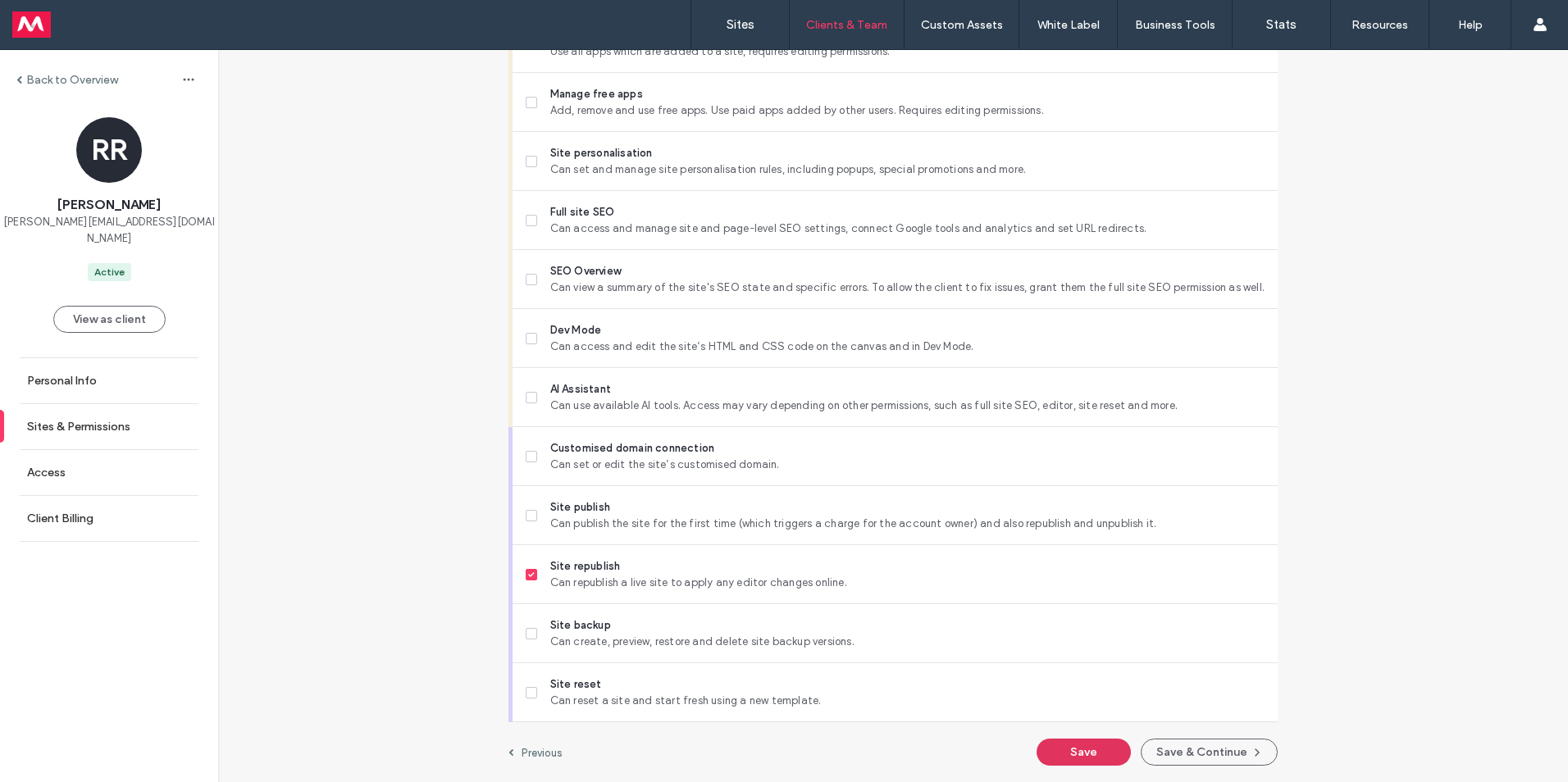
click at [1070, 749] on button "Save" at bounding box center [1083, 752] width 94 height 27
click at [47, 73] on label "Back to Overview" at bounding box center [72, 80] width 92 height 14
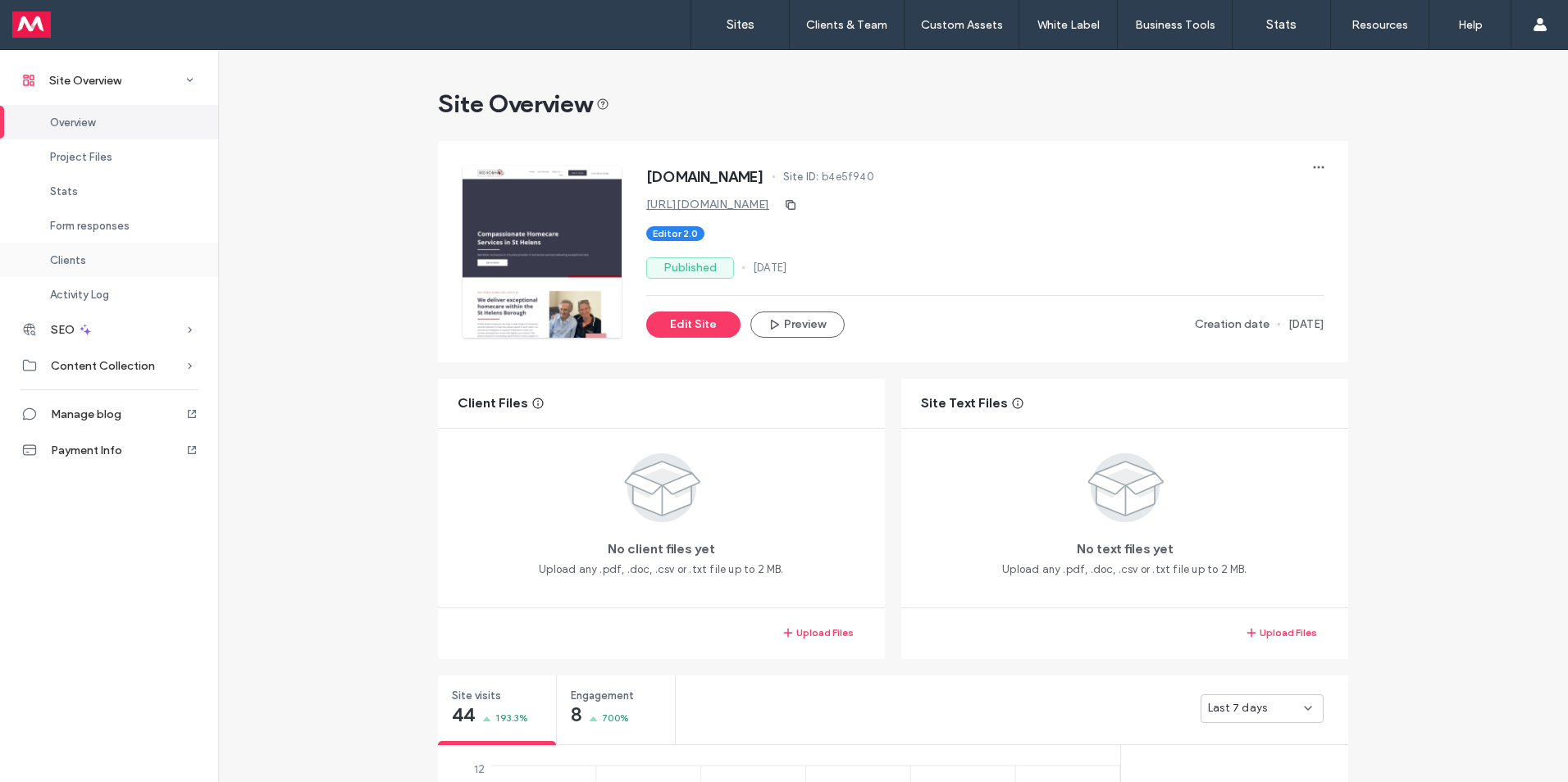
click at [75, 254] on span "Clients" at bounding box center [68, 260] width 36 height 12
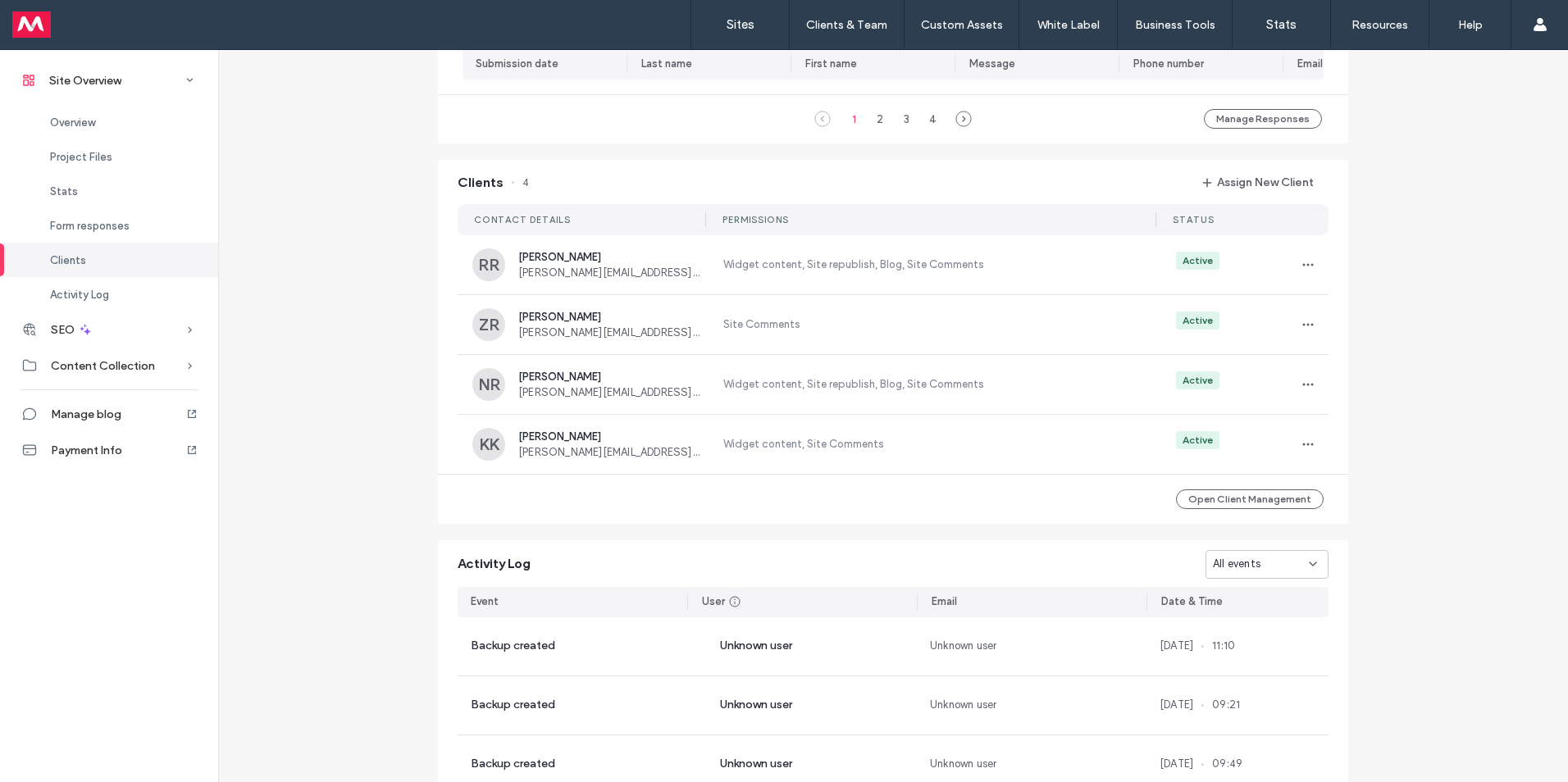
scroll to position [1506, 0]
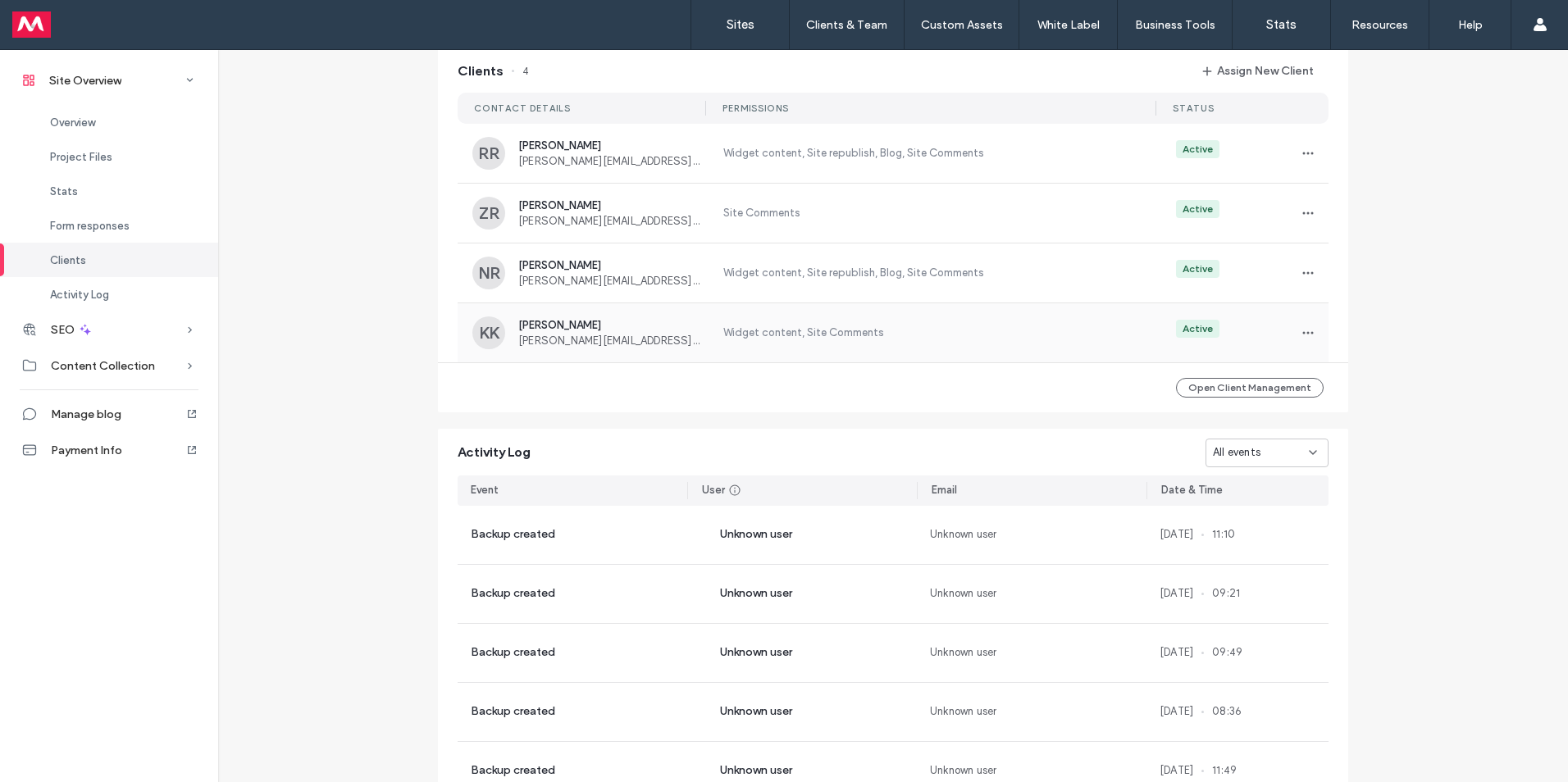
click at [562, 331] on span "Karen Kenny" at bounding box center [611, 324] width 185 height 12
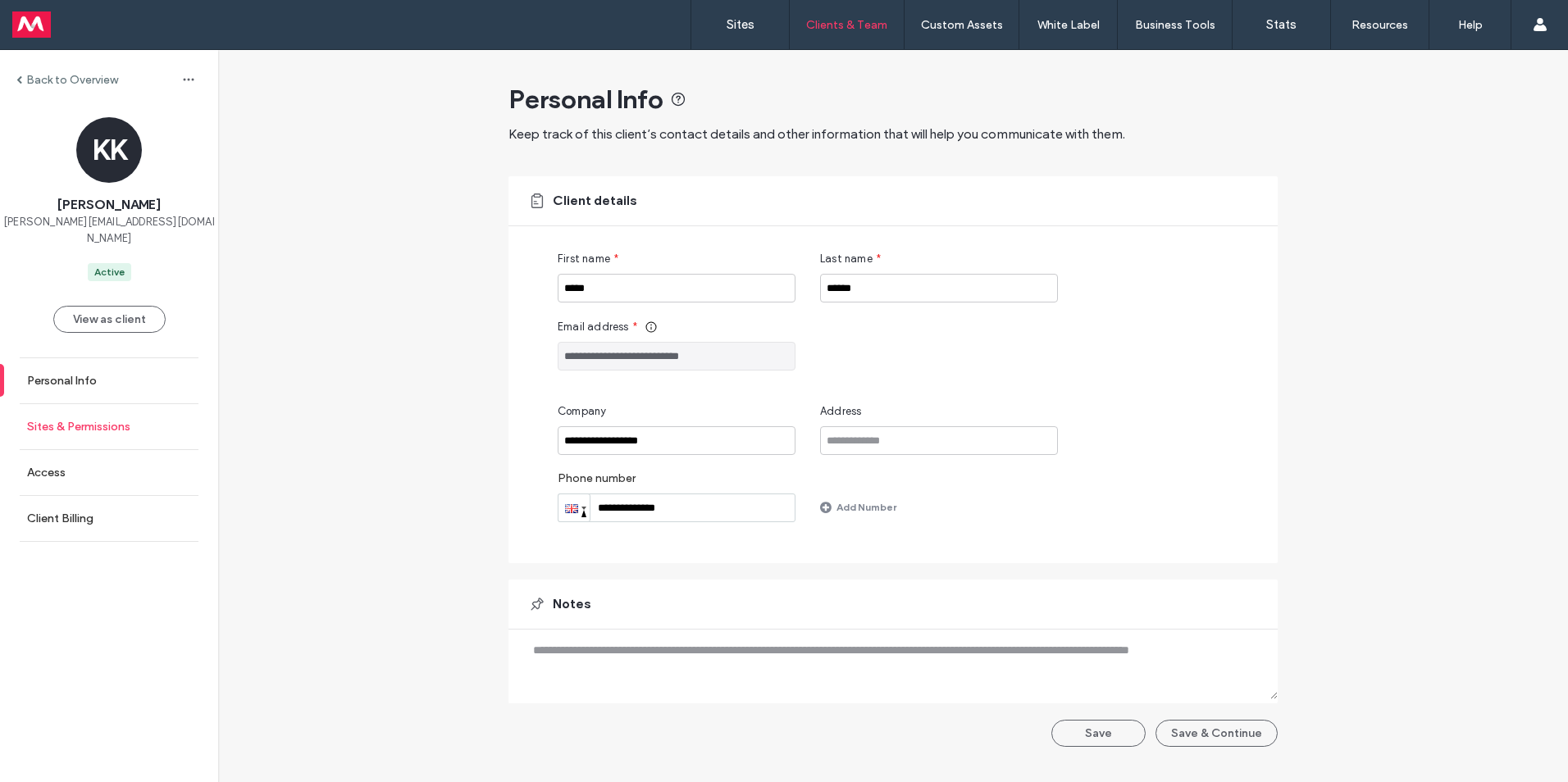
click at [96, 420] on label "Sites & Permissions" at bounding box center [79, 427] width 103 height 14
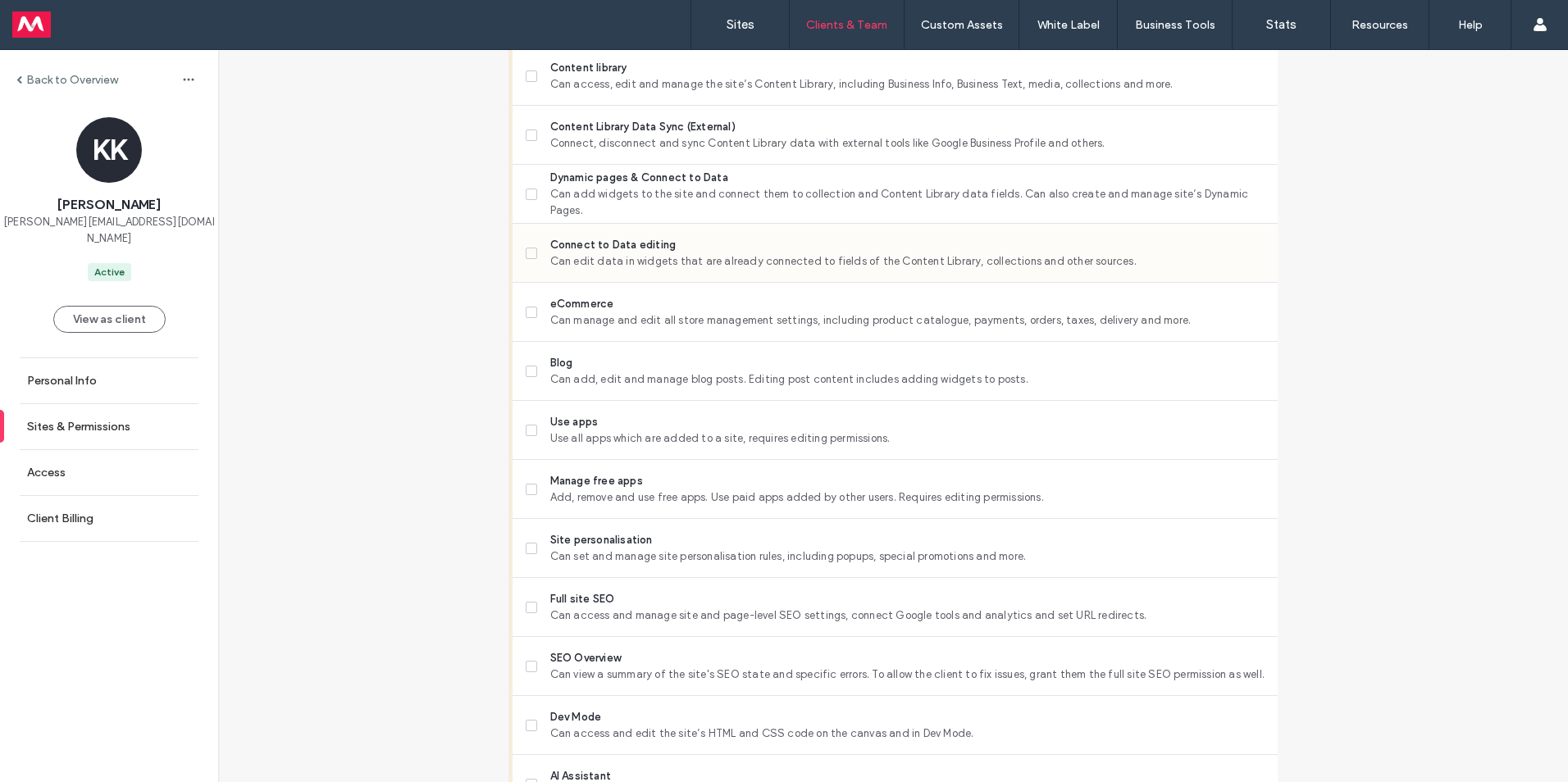
scroll to position [901, 0]
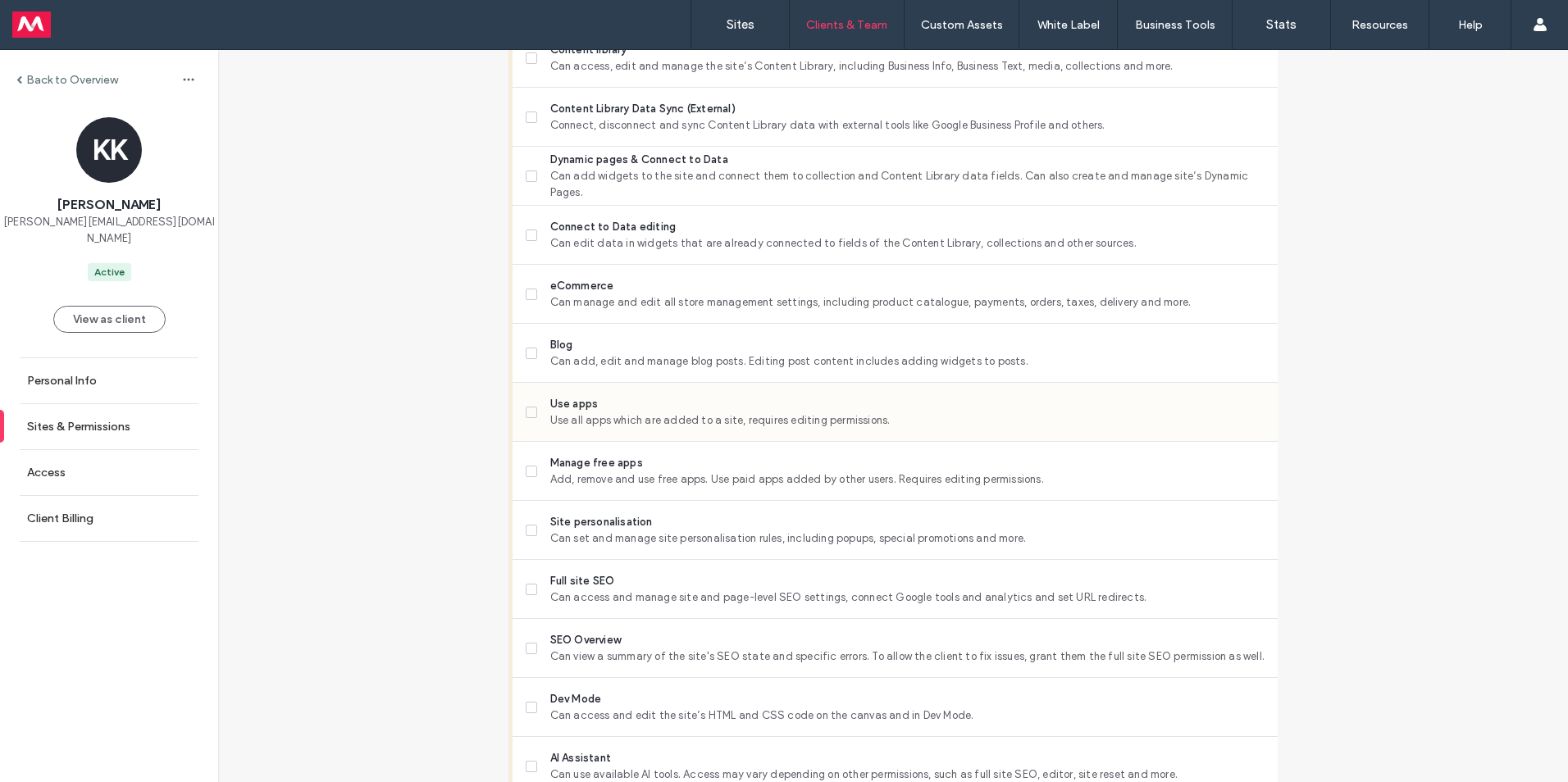
click at [528, 354] on icon at bounding box center [531, 353] width 7 height 5
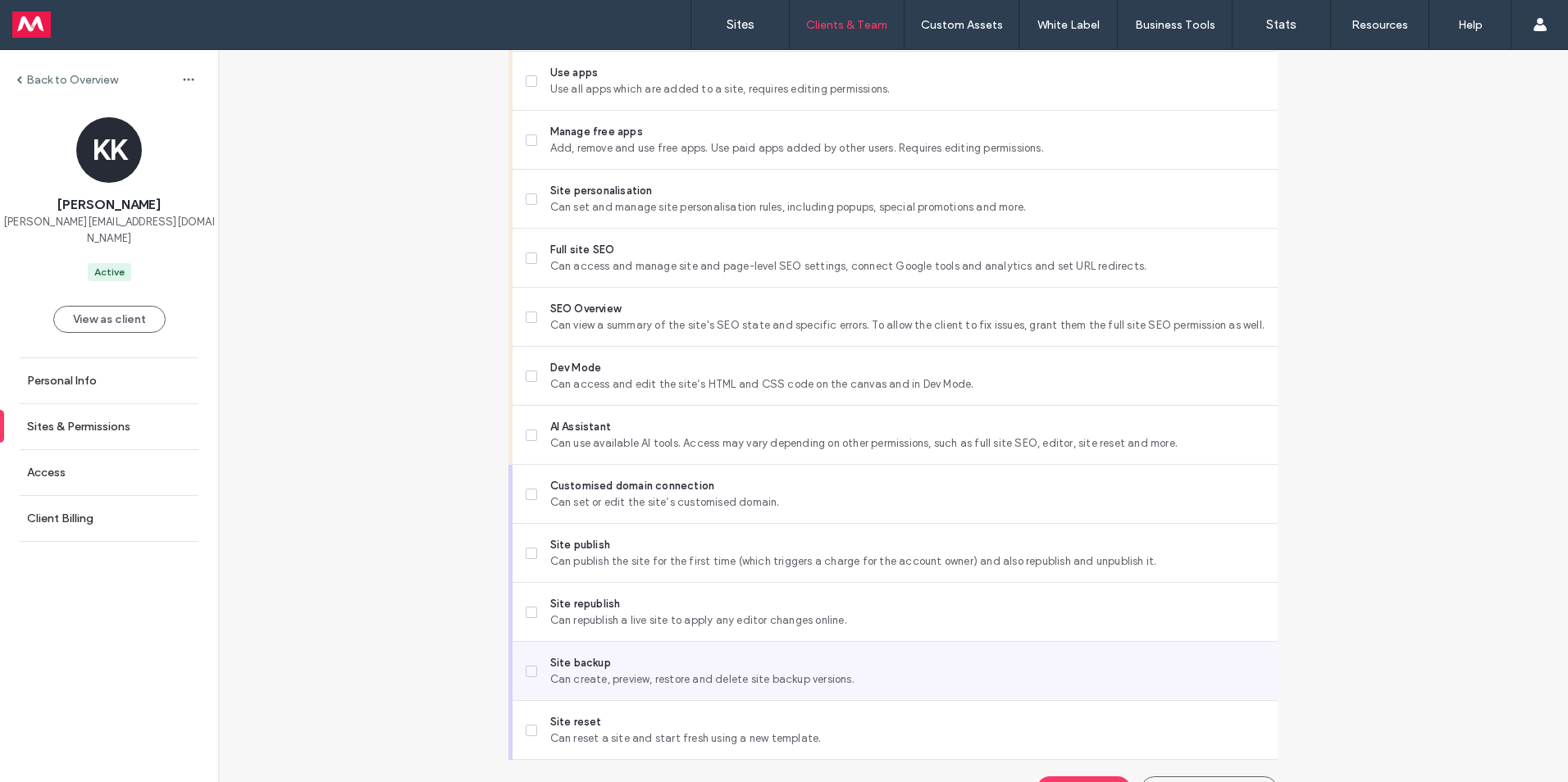
scroll to position [1270, 0]
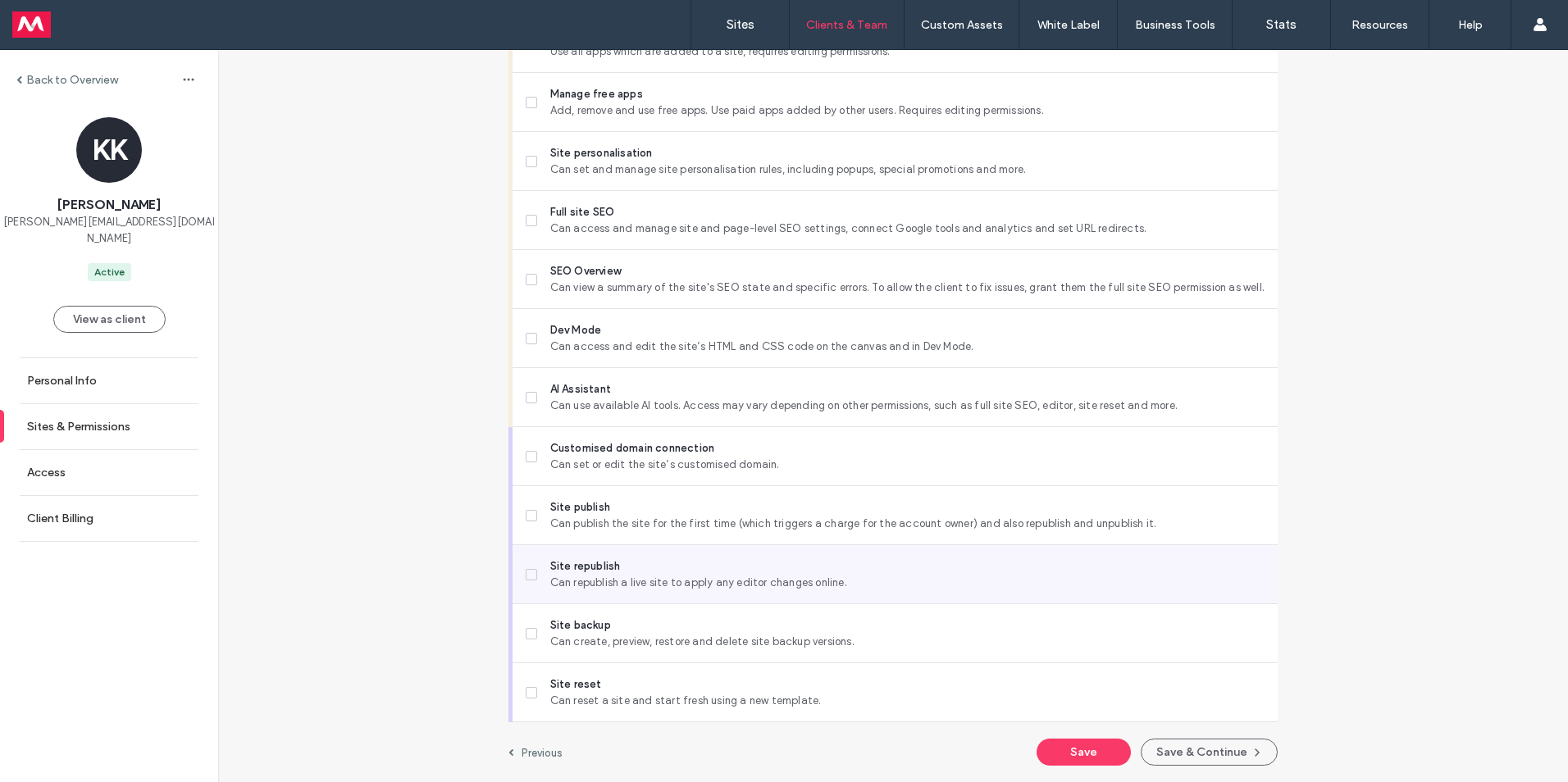
click at [528, 573] on icon at bounding box center [531, 574] width 7 height 5
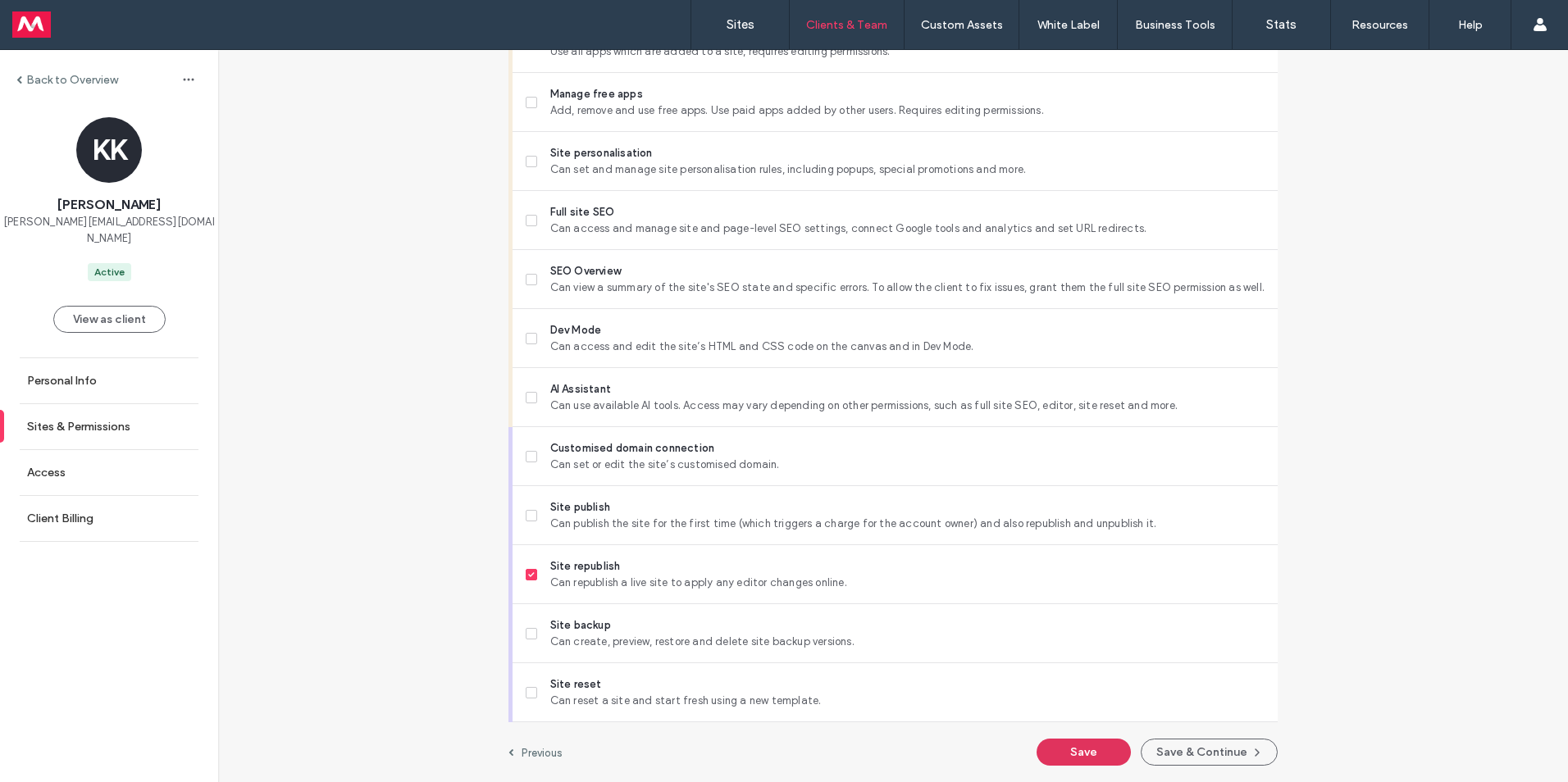
click at [1087, 765] on button "Save" at bounding box center [1083, 752] width 94 height 27
drag, startPoint x: 28, startPoint y: 464, endPoint x: 28, endPoint y: 456, distance: 8.0
click at [45, 74] on label "Back to Overview" at bounding box center [72, 80] width 92 height 14
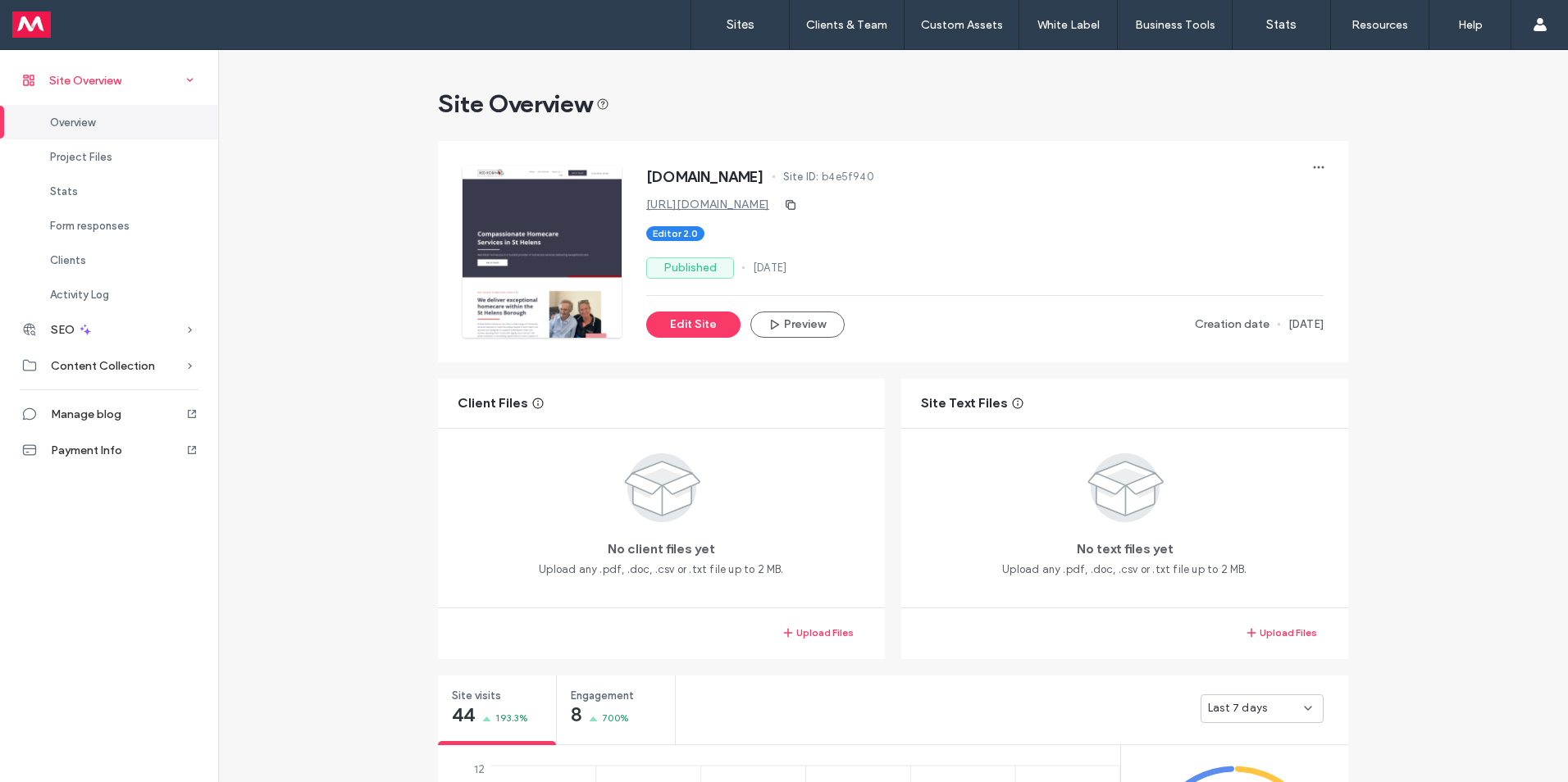
click at [74, 81] on span "Site Overview" at bounding box center [85, 81] width 72 height 14
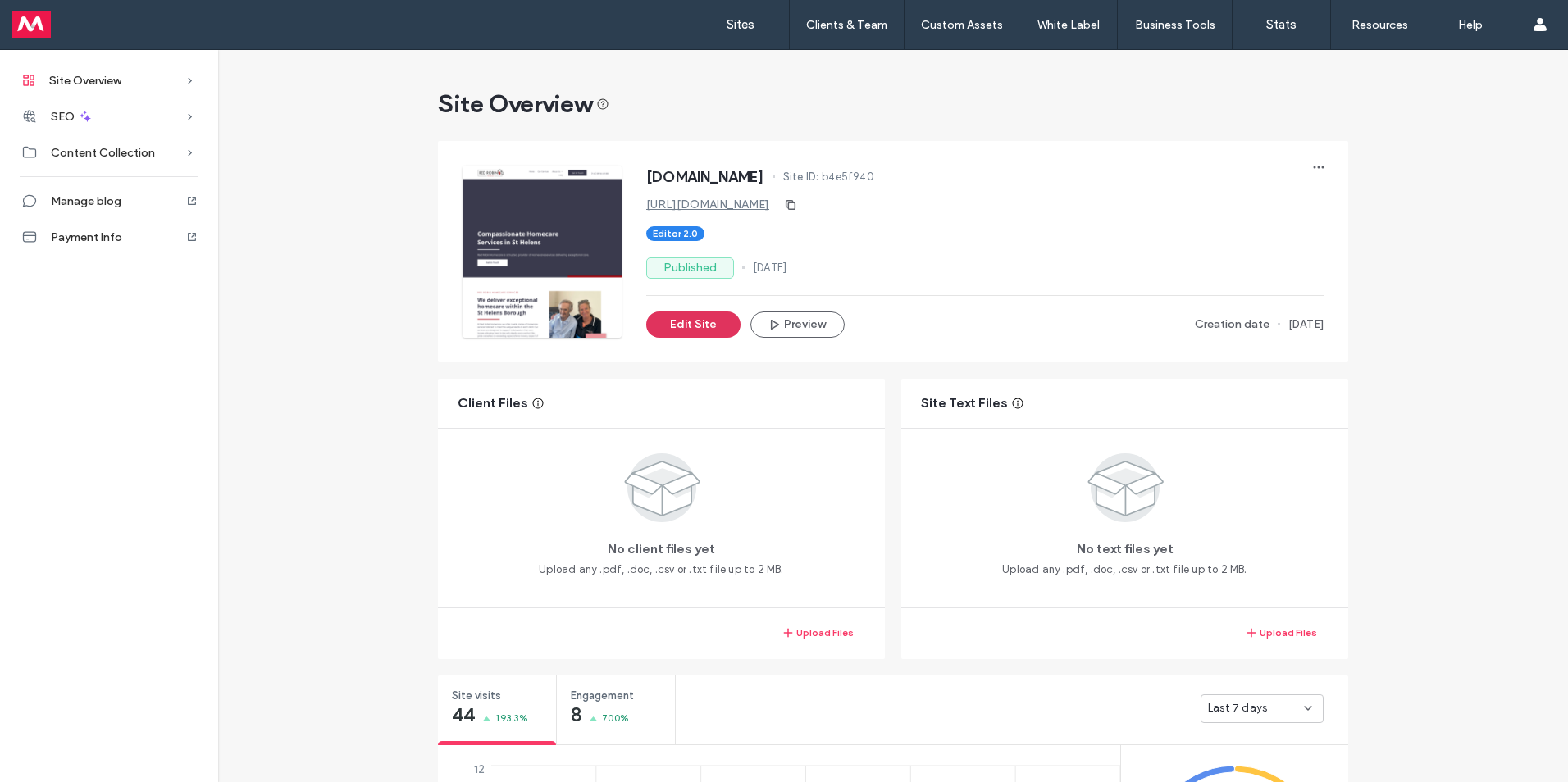
click at [710, 321] on button "Edit Site" at bounding box center [692, 325] width 94 height 27
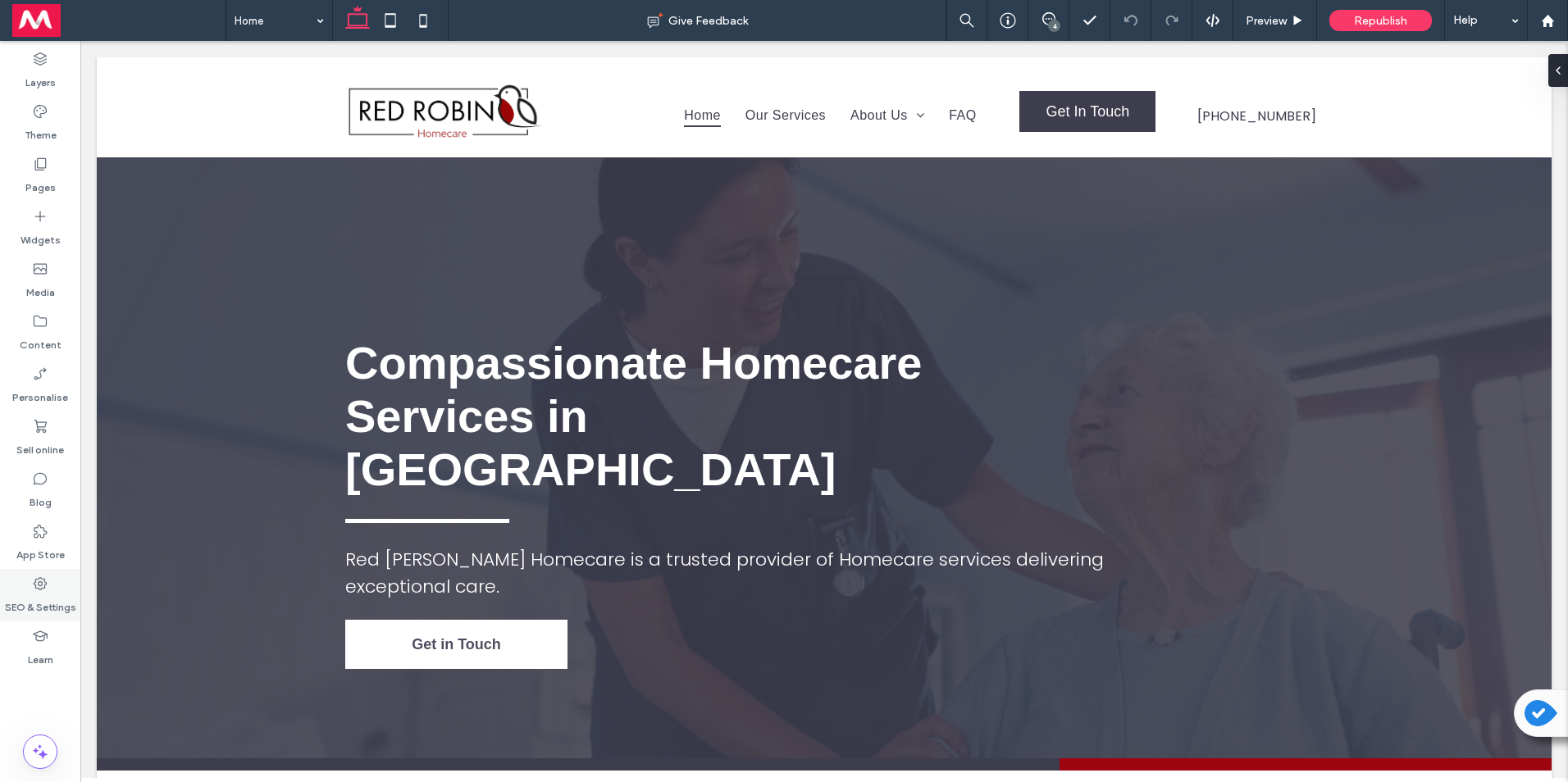
click at [47, 591] on label "SEO & Settings" at bounding box center [40, 603] width 71 height 23
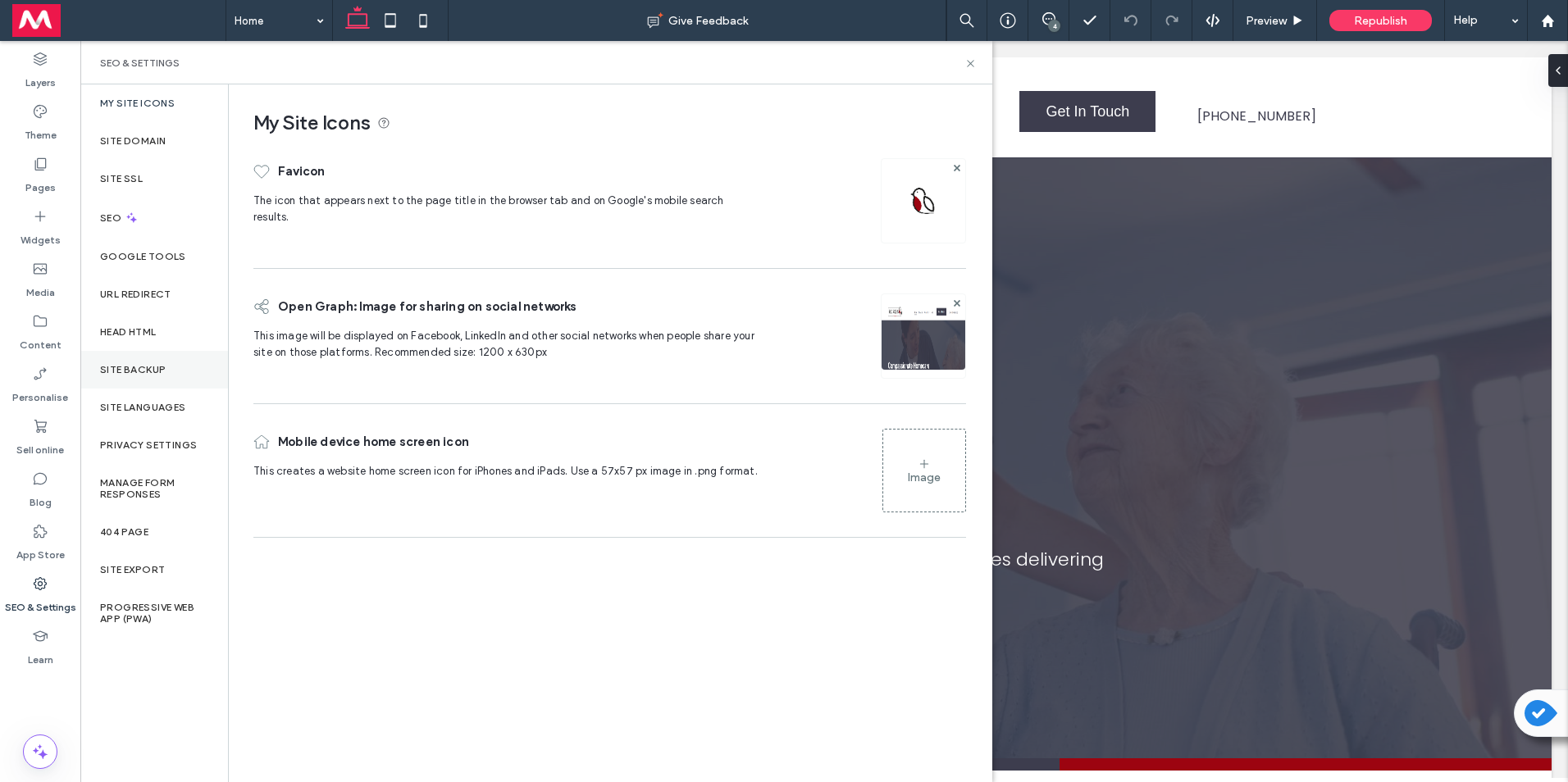
click at [150, 373] on label "Site backup" at bounding box center [133, 370] width 65 height 11
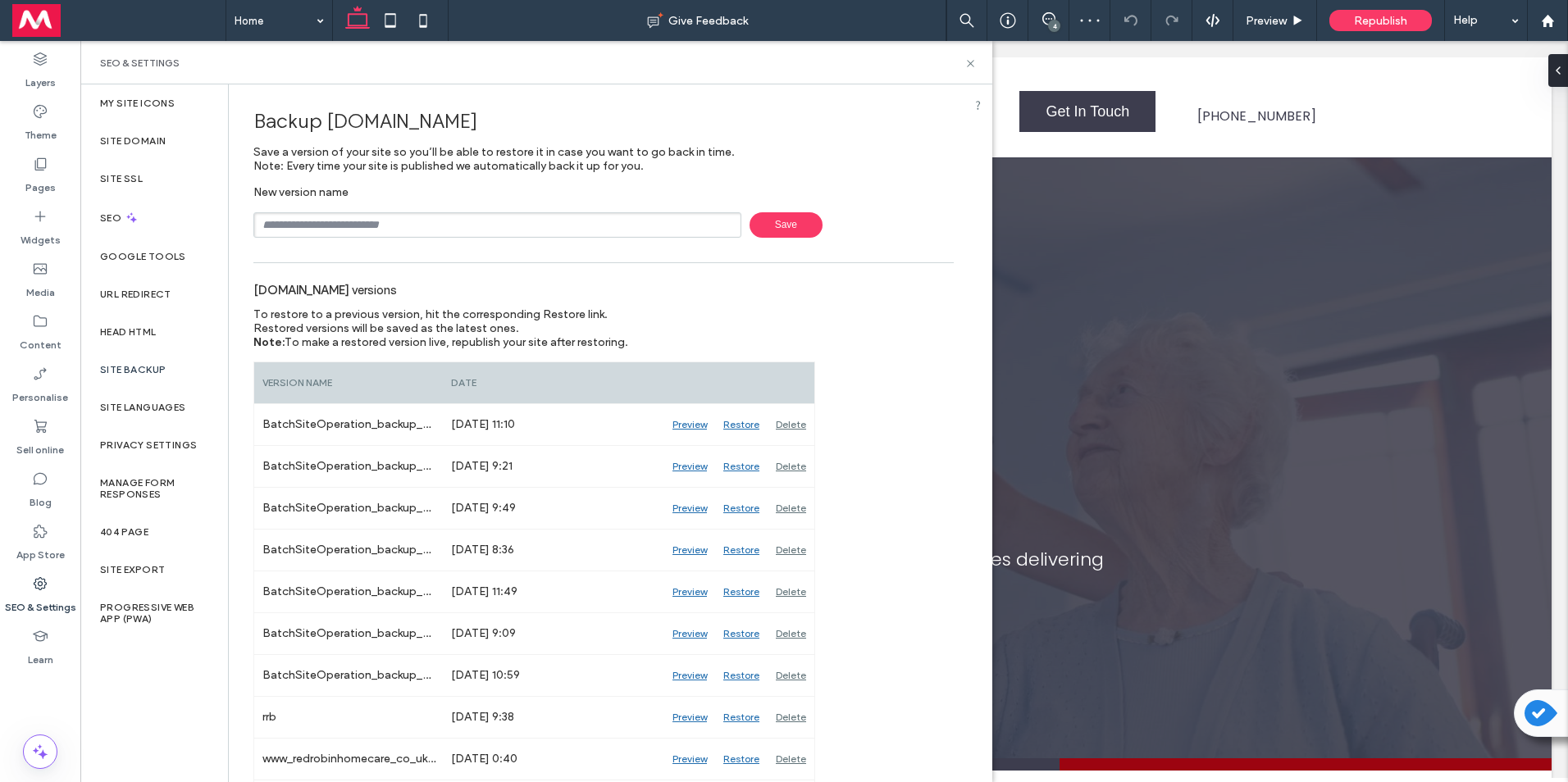
click at [809, 212] on div "Save" at bounding box center [603, 225] width 701 height 26
click at [769, 213] on span "Save" at bounding box center [785, 225] width 73 height 26
click at [287, 218] on input "text" at bounding box center [497, 225] width 488 height 26
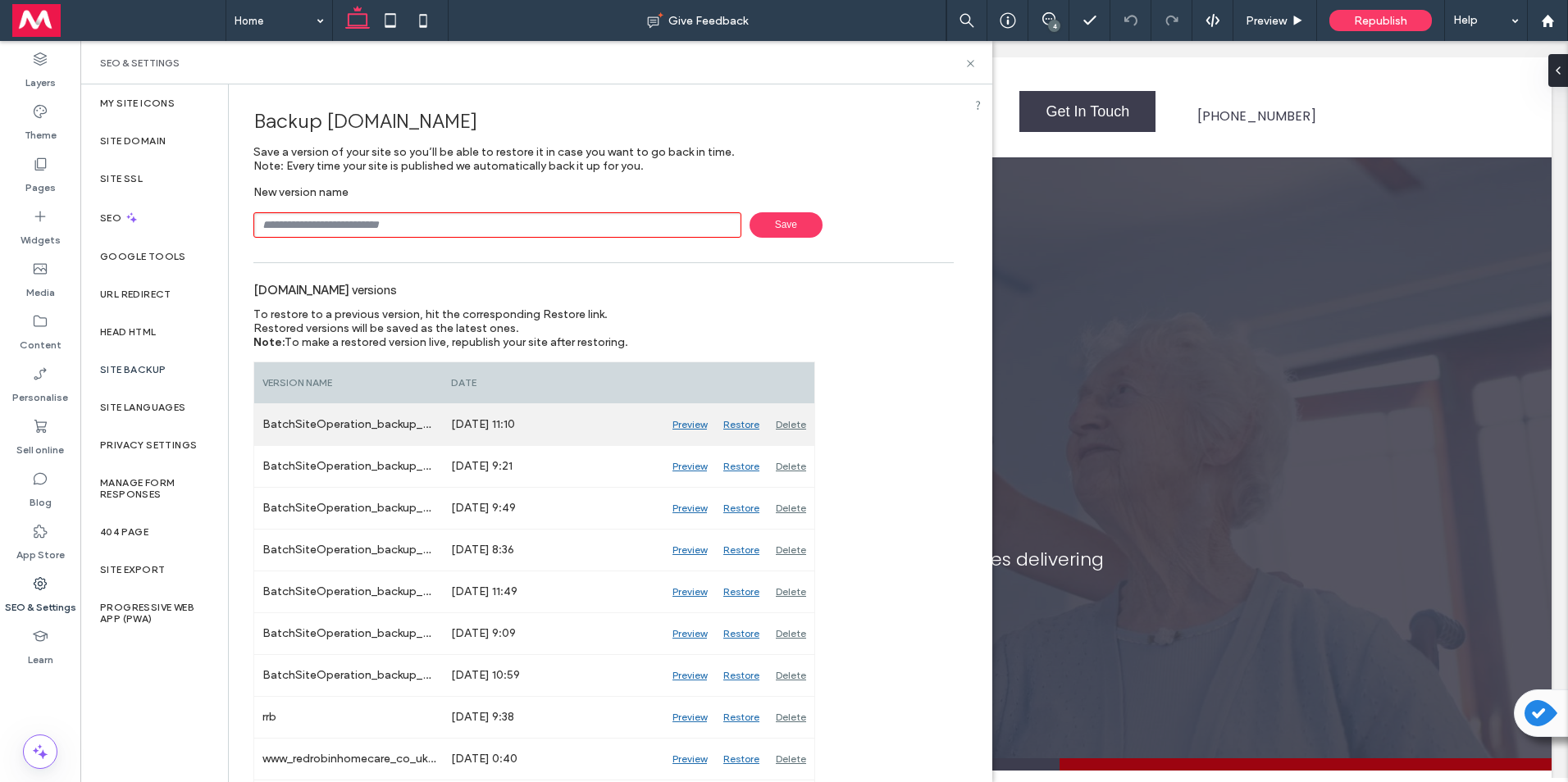
click at [328, 422] on div "BatchSiteOperation_backup_366" at bounding box center [348, 424] width 189 height 41
click at [296, 227] on input "text" at bounding box center [497, 225] width 488 height 26
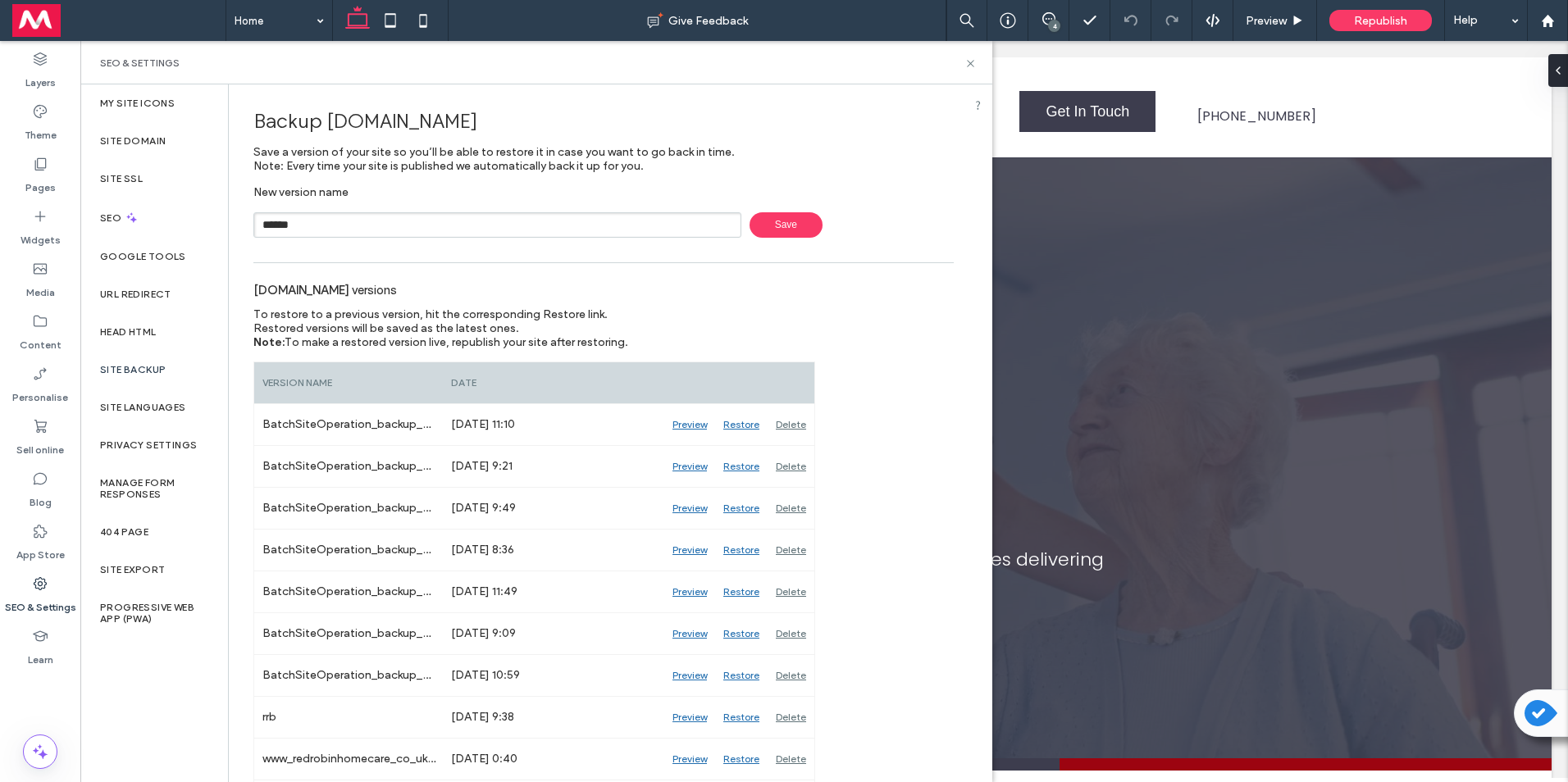
type input "******"
click at [584, 229] on input "text" at bounding box center [497, 225] width 488 height 26
type input "******"
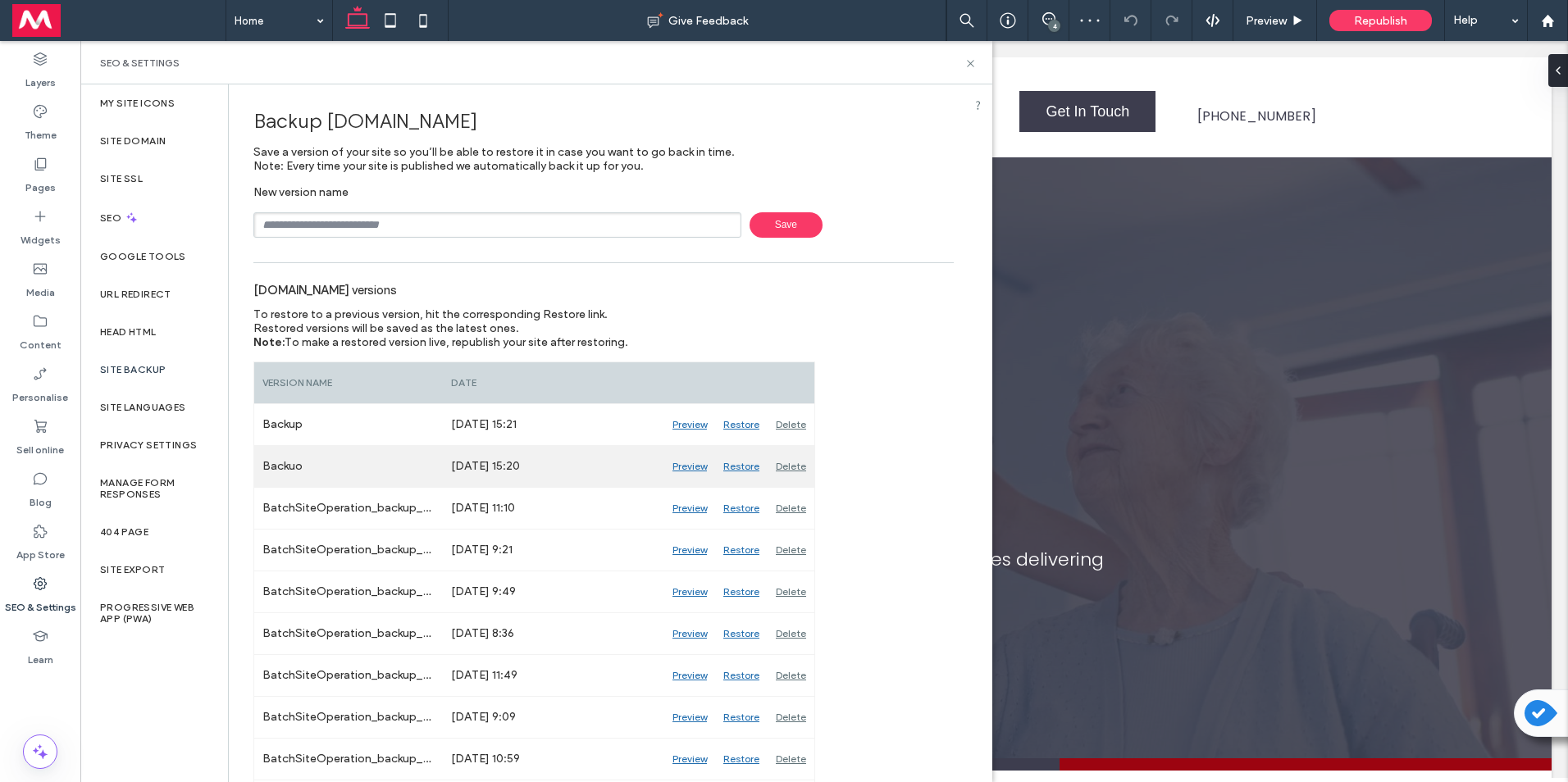
click at [800, 463] on div "Delete" at bounding box center [790, 465] width 46 height 41
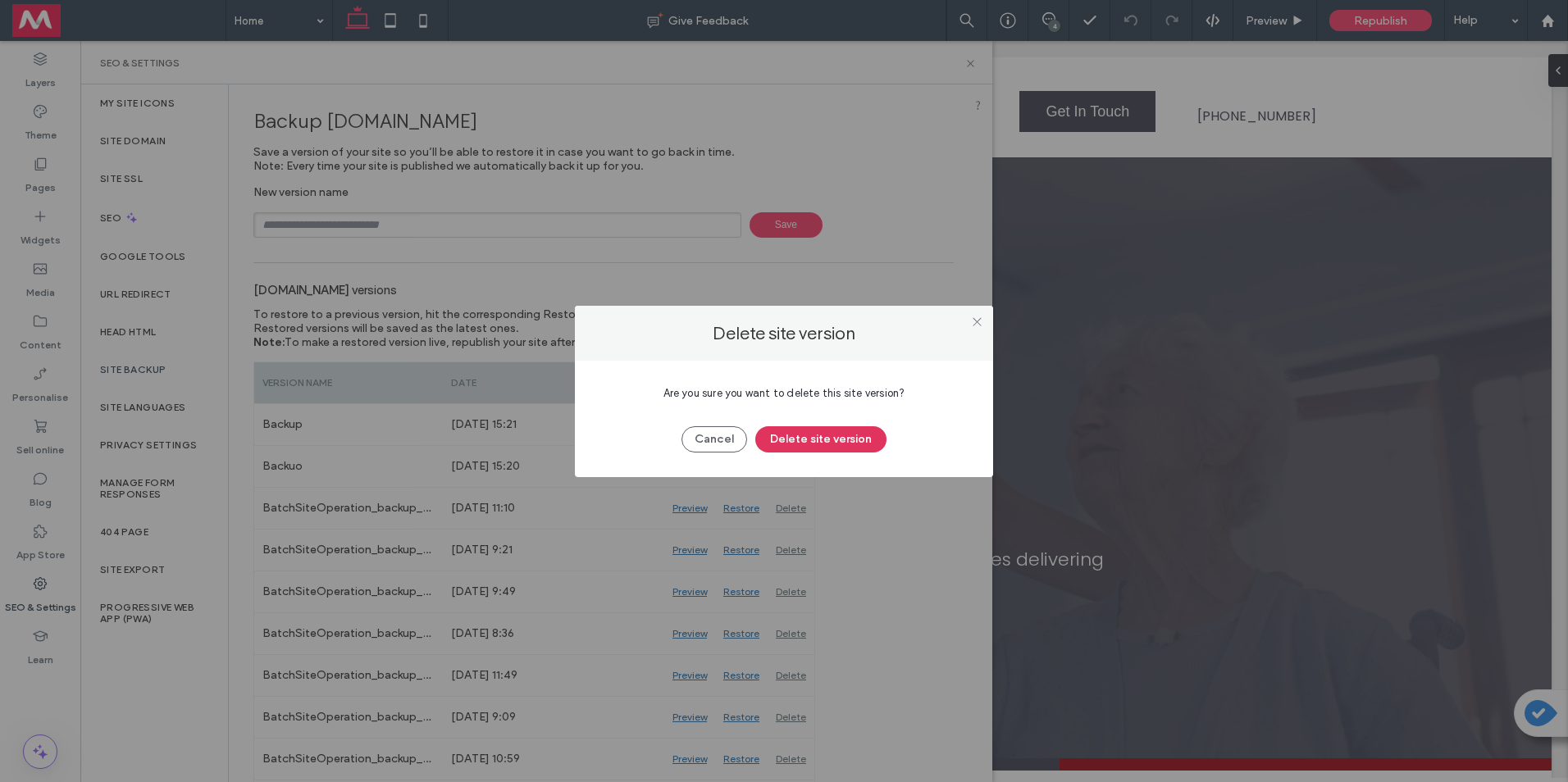
click at [797, 441] on button "Delete site version" at bounding box center [820, 440] width 131 height 27
